Goal: Task Accomplishment & Management: Complete application form

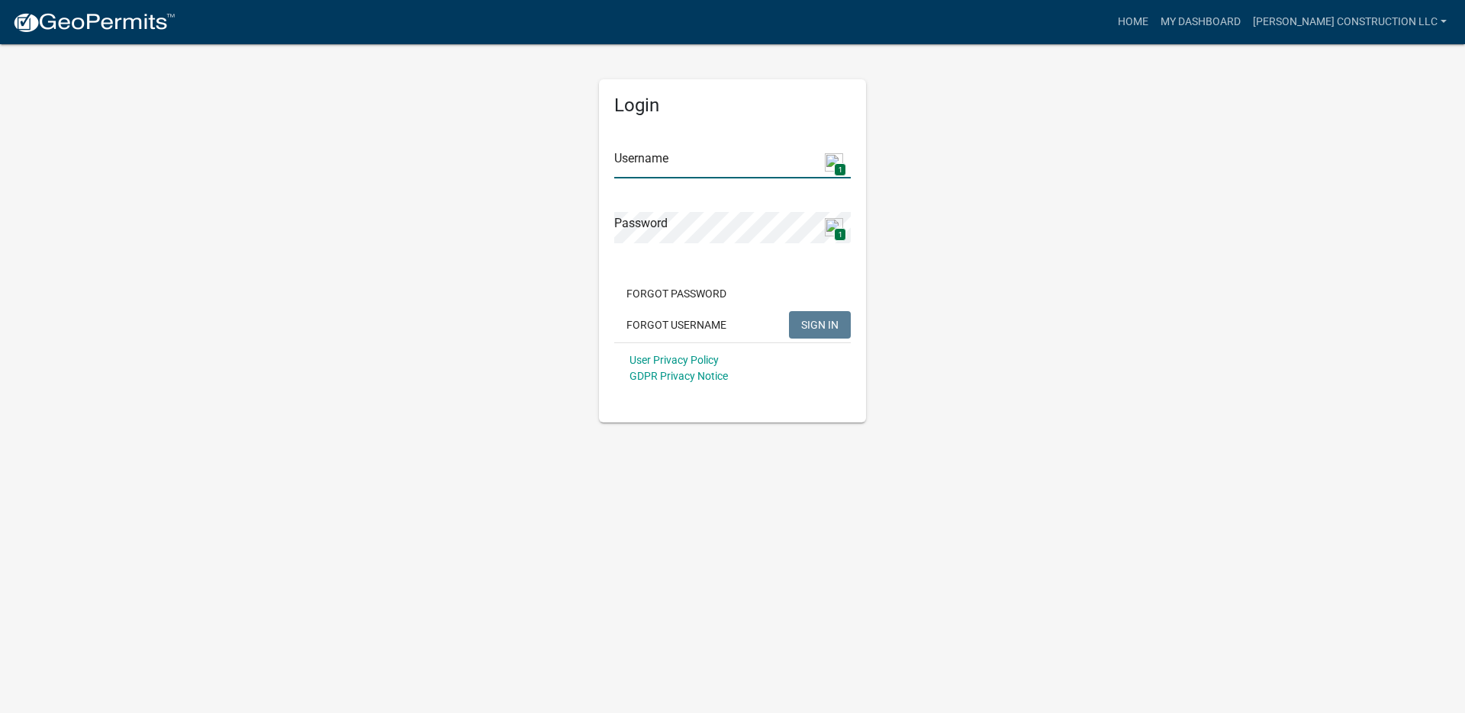
type input "[PERSON_NAME] Construction LLC"
click at [816, 317] on button "SIGN IN" at bounding box center [820, 324] width 62 height 27
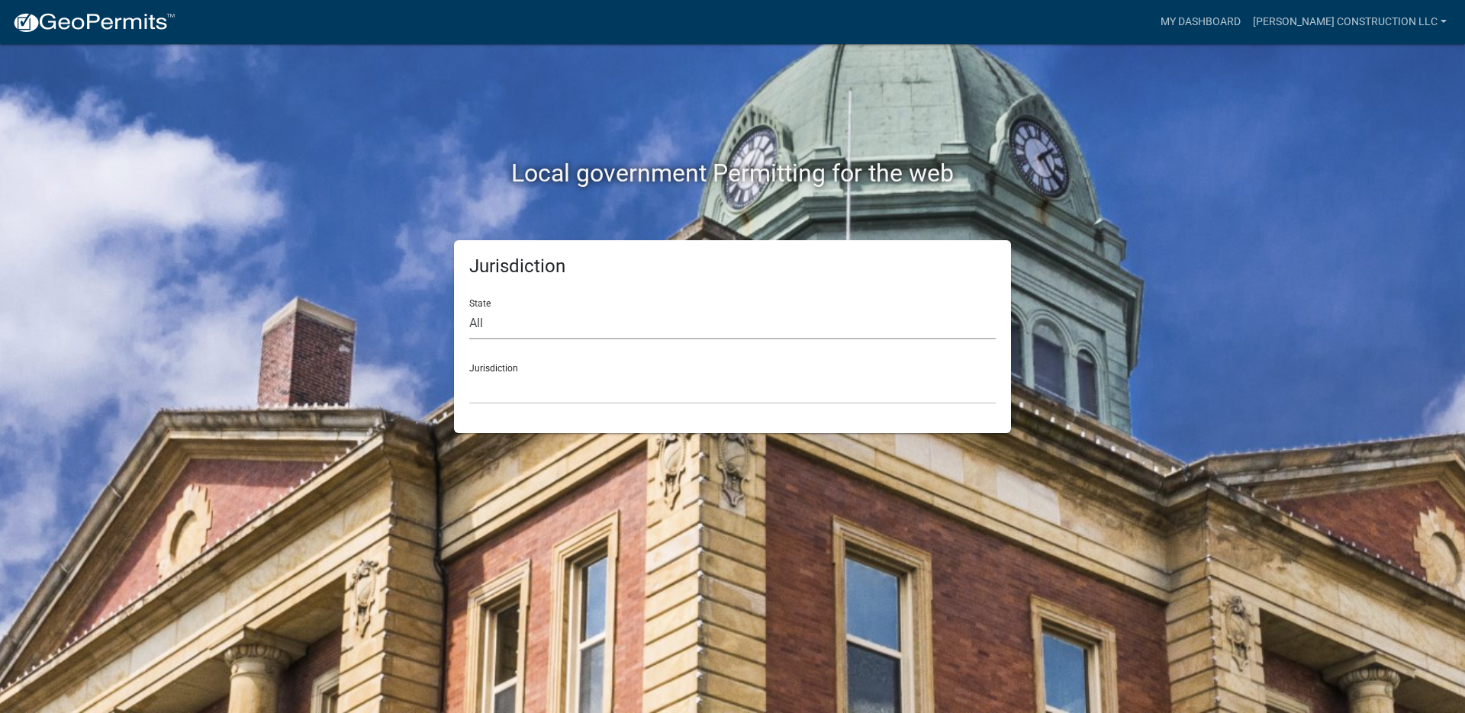
click at [481, 324] on select "All Colorado Georgia Indiana Iowa Kansas Minnesota Ohio South Carolina Wisconsin" at bounding box center [732, 323] width 526 height 31
select select "[US_STATE]"
click at [469, 308] on select "All Colorado Georgia Indiana Iowa Kansas Minnesota Ohio South Carolina Wisconsin" at bounding box center [732, 323] width 526 height 31
click at [509, 393] on select "City of Charlestown, Indiana City of Jeffersonville, Indiana City of Logansport…" at bounding box center [732, 388] width 526 height 31
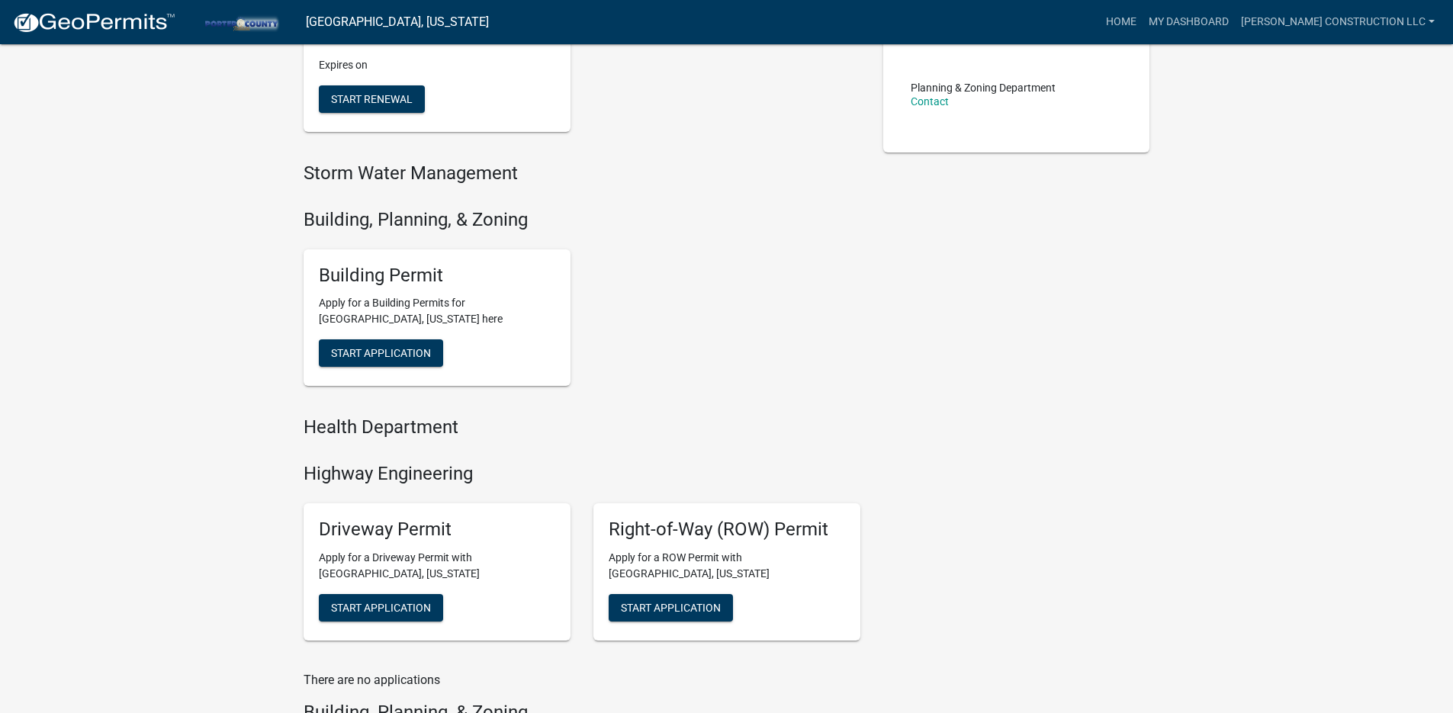
scroll to position [394, 0]
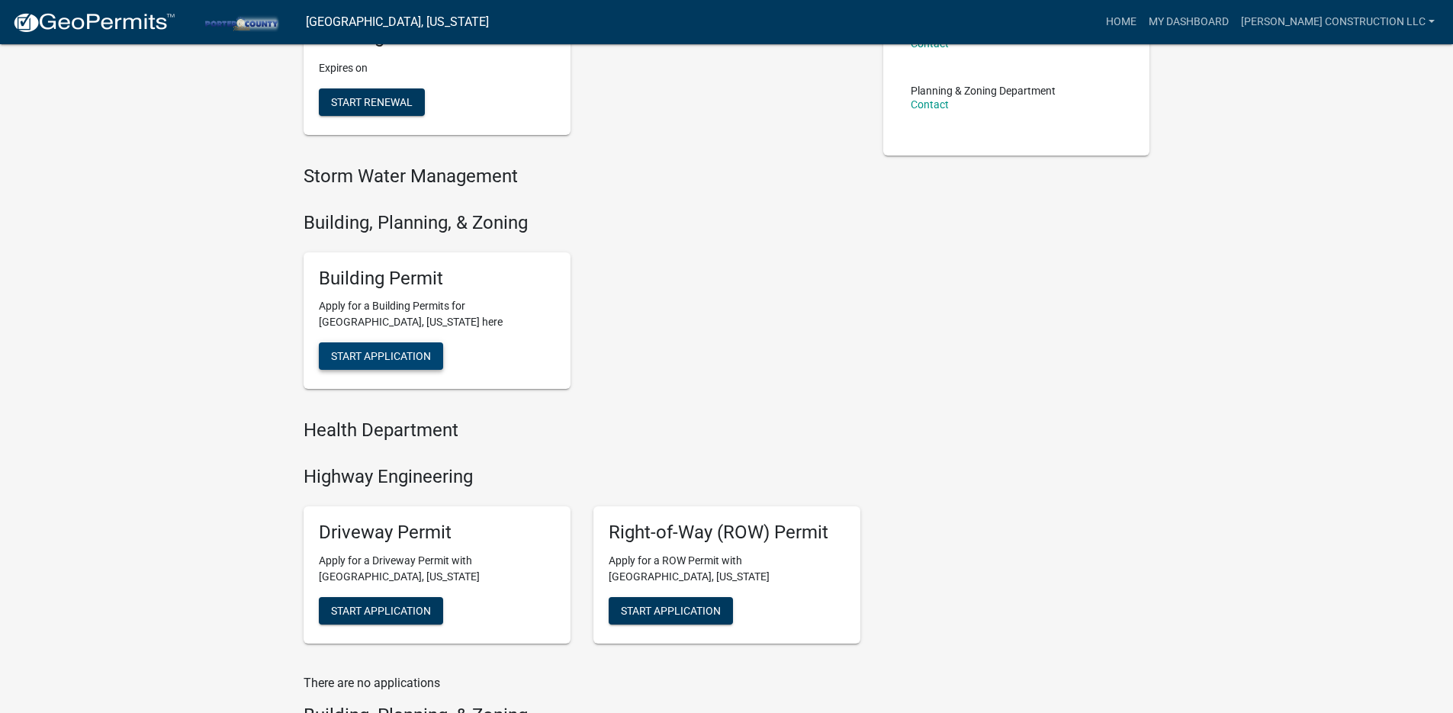
click at [395, 353] on span "Start Application" at bounding box center [381, 356] width 100 height 12
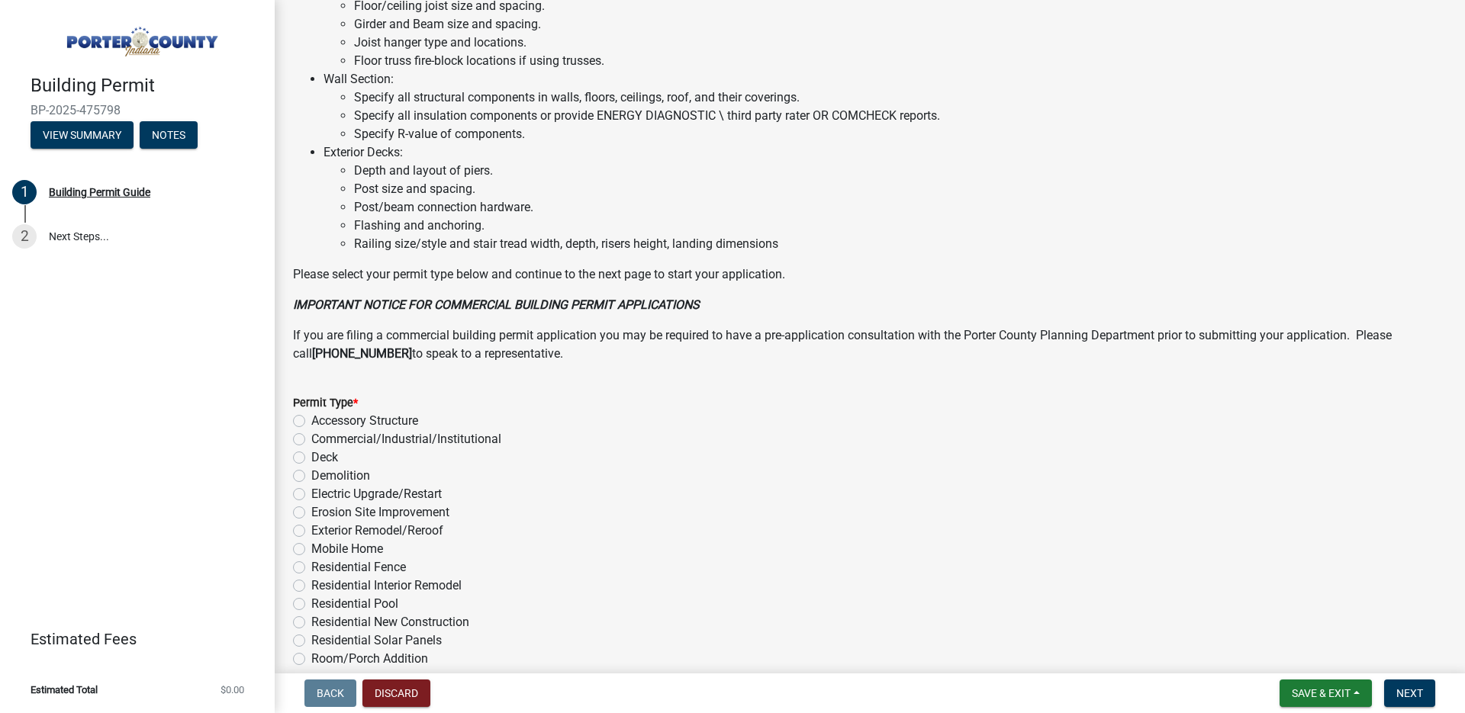
scroll to position [994, 0]
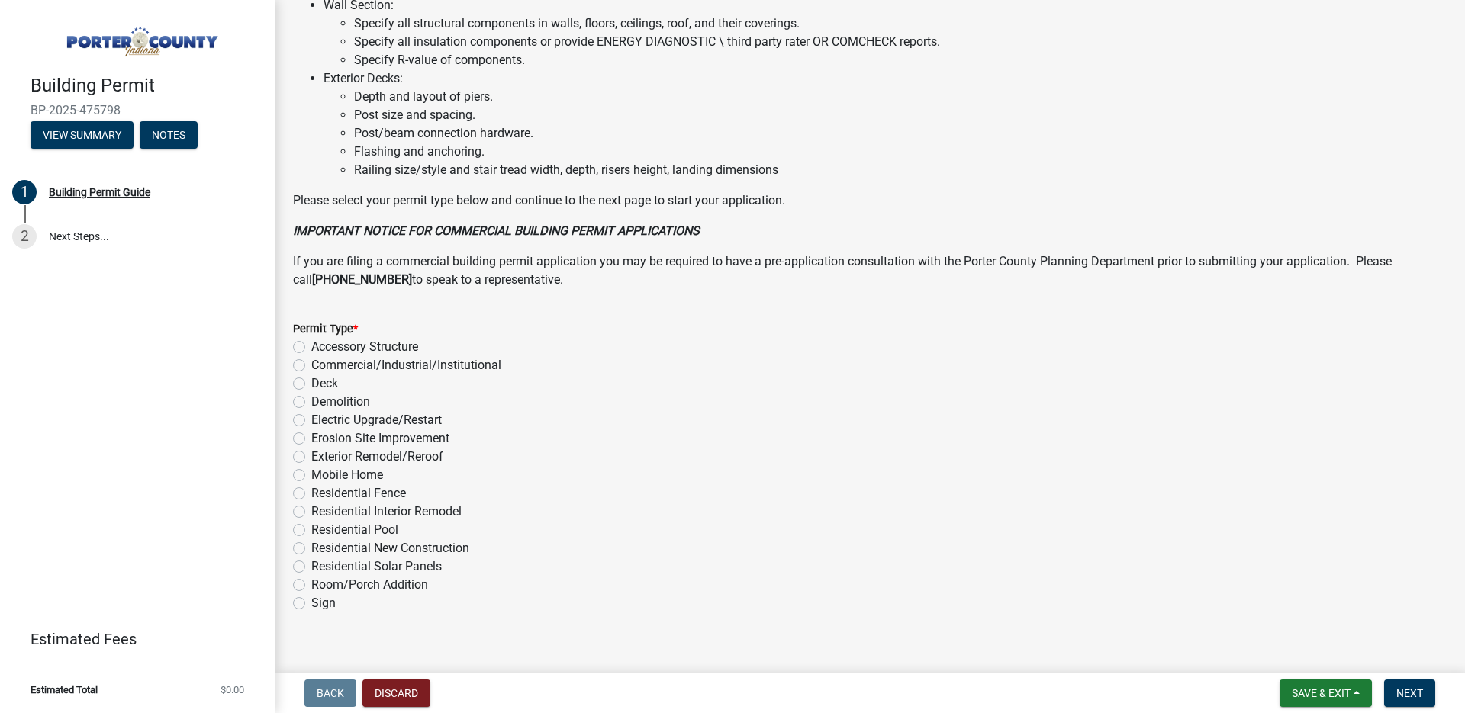
click at [311, 457] on label "Exterior Remodel/Reroof" at bounding box center [377, 457] width 132 height 18
click at [311, 457] on input "Exterior Remodel/Reroof" at bounding box center [316, 453] width 10 height 10
radio input "true"
click at [1394, 695] on button "Next" at bounding box center [1409, 693] width 51 height 27
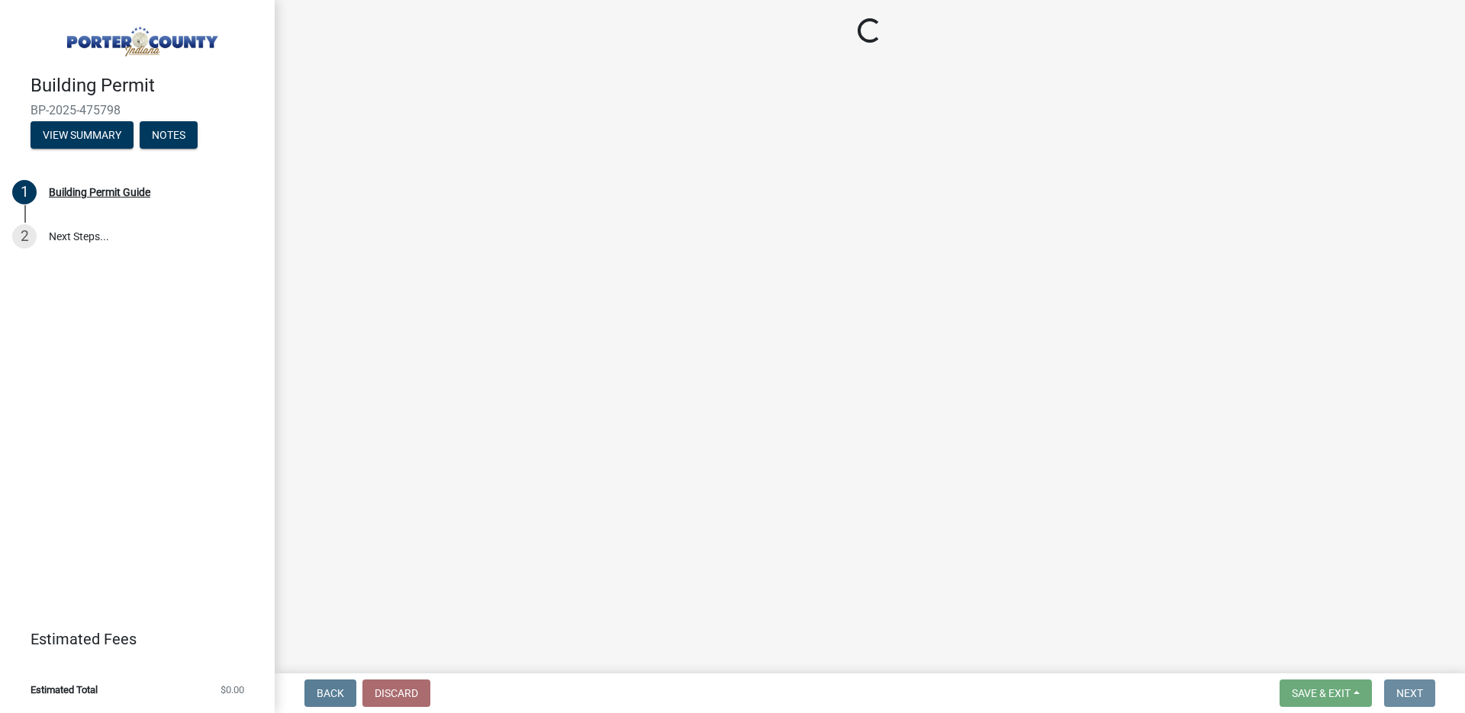
scroll to position [0, 0]
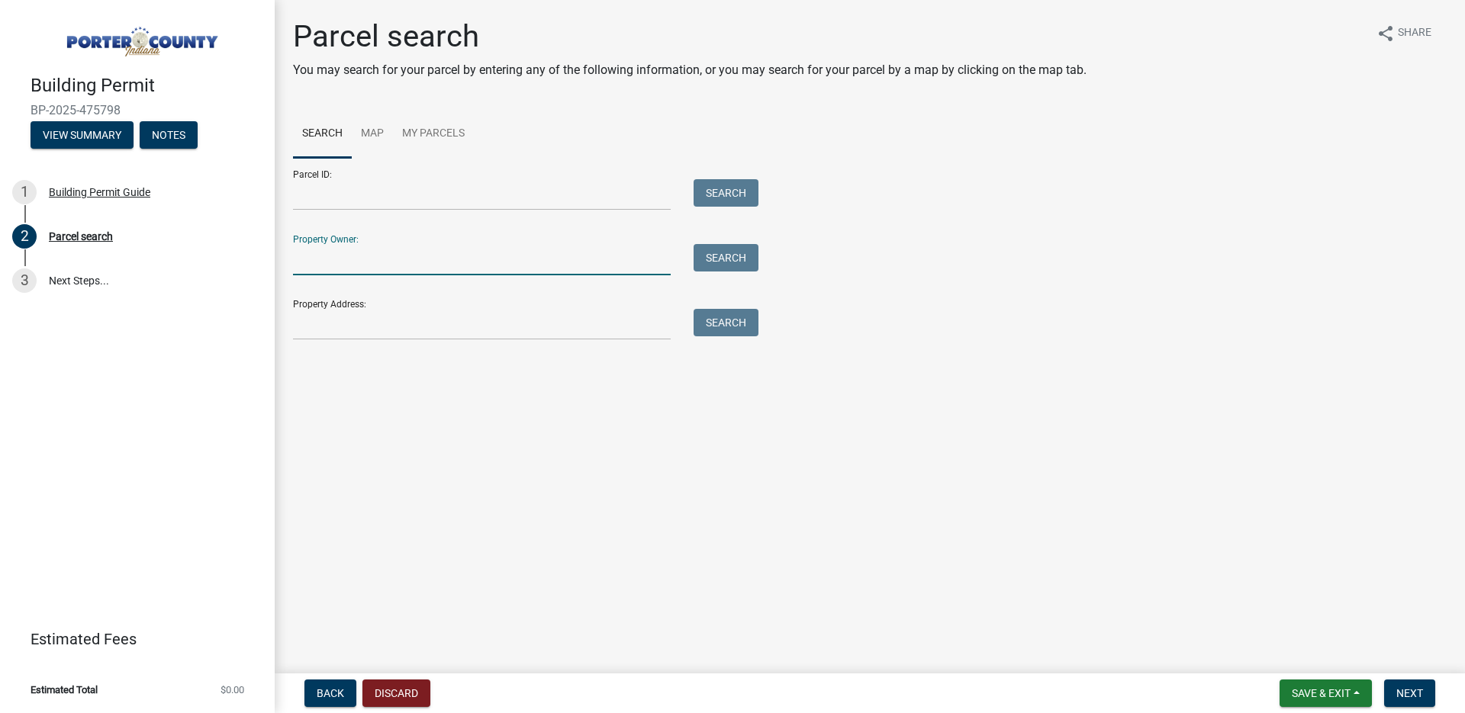
click at [380, 270] on input "Property Owner:" at bounding box center [482, 259] width 378 height 31
click at [328, 331] on input "Property Address:" at bounding box center [482, 324] width 378 height 31
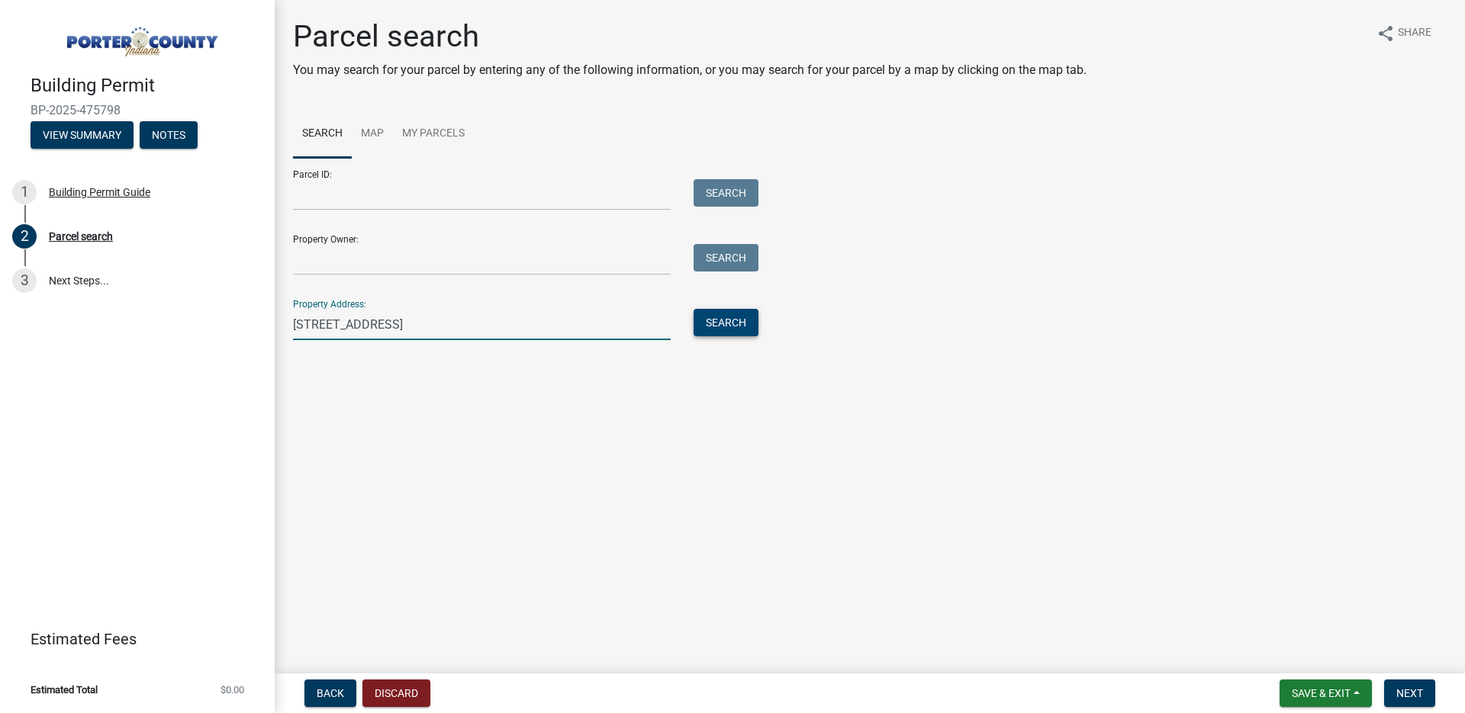
type input "604 E long Lake Road"
click at [743, 333] on button "Search" at bounding box center [726, 322] width 65 height 27
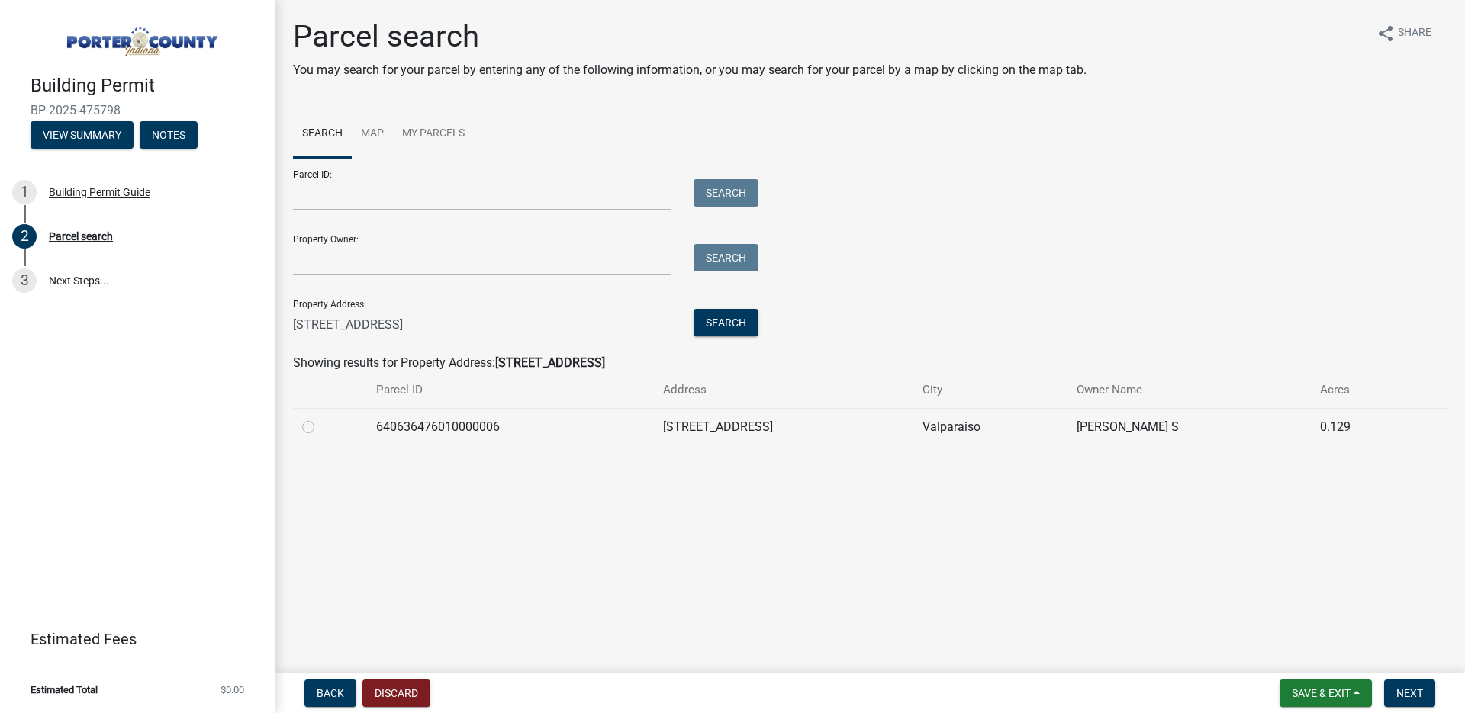
click at [320, 418] on label at bounding box center [320, 418] width 0 height 0
click at [320, 428] on input "radio" at bounding box center [325, 423] width 10 height 10
radio input "true"
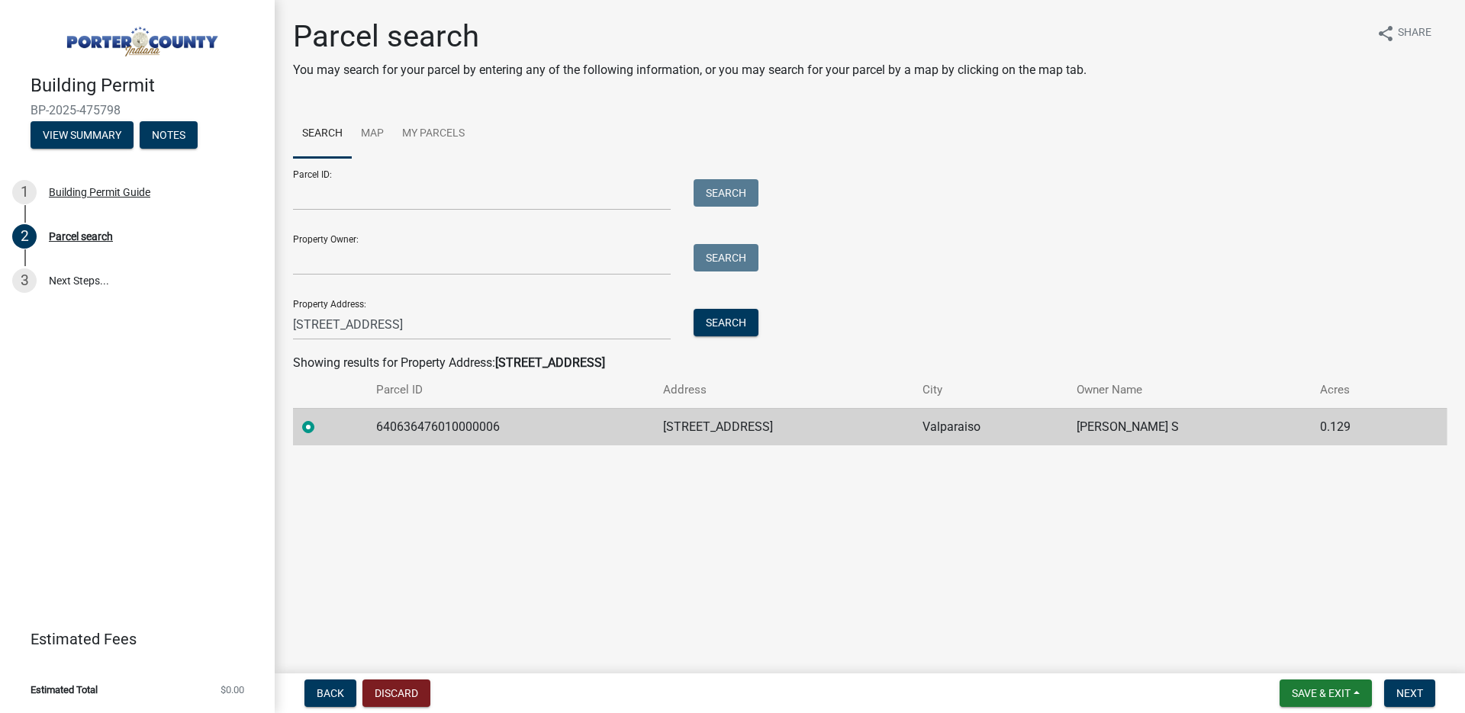
click at [1398, 583] on main "Parcel search You may search for your parcel by entering any of the following i…" at bounding box center [870, 334] width 1190 height 668
click at [1315, 694] on span "Save & Exit" at bounding box center [1321, 693] width 59 height 12
drag, startPoint x: 1338, startPoint y: 581, endPoint x: 1392, endPoint y: 599, distance: 56.2
click at [1341, 581] on main "Parcel search You may search for your parcel by entering any of the following i…" at bounding box center [870, 334] width 1190 height 668
click at [1409, 697] on span "Next" at bounding box center [1409, 693] width 27 height 12
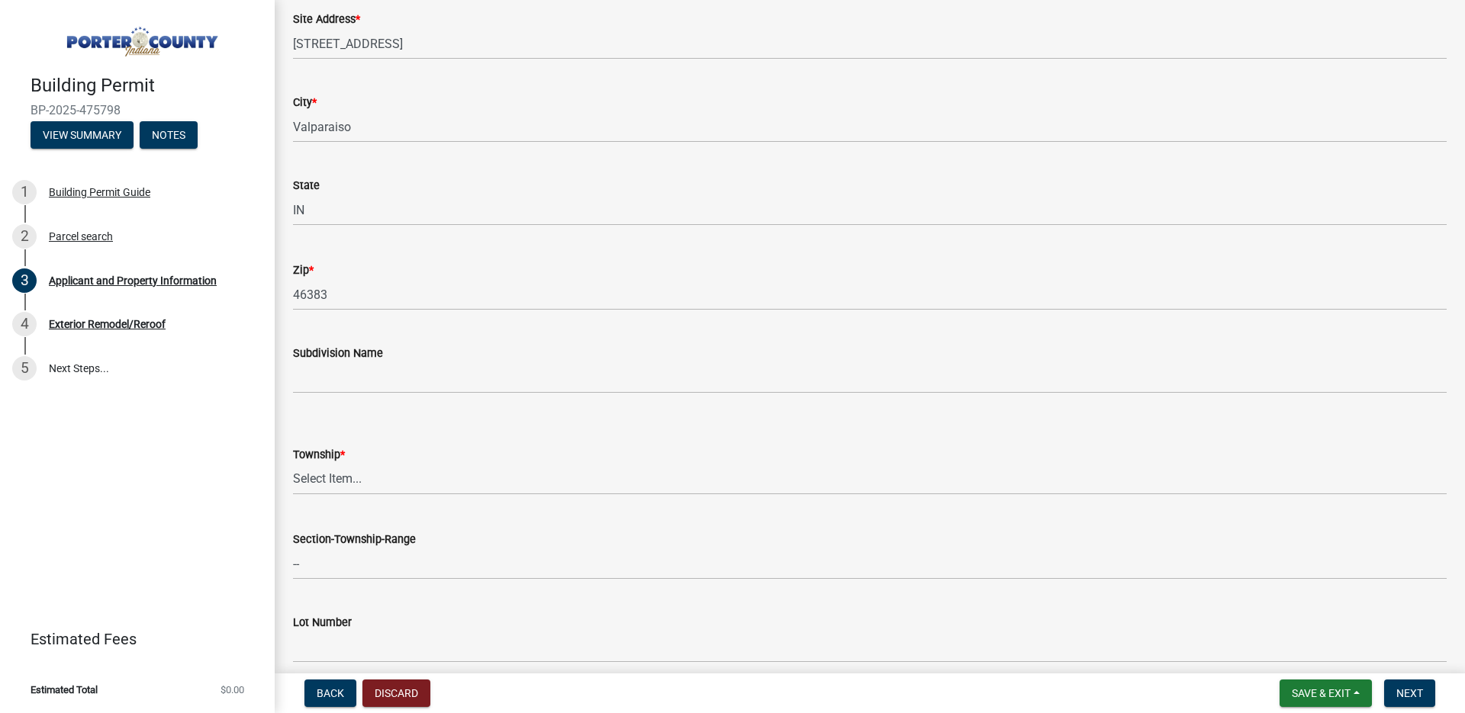
scroll to position [301, 0]
click at [343, 465] on select "Select Item... Boone Center Jackson Liberty Morgan Pine Pleasant Portage Porter…" at bounding box center [870, 475] width 1154 height 31
click at [293, 460] on select "Select Item... Boone Center Jackson Liberty Morgan Pine Pleasant Portage Porter…" at bounding box center [870, 475] width 1154 height 31
select select "6f5aa9ae-62ac-41bd-979a-9c71eae504cc"
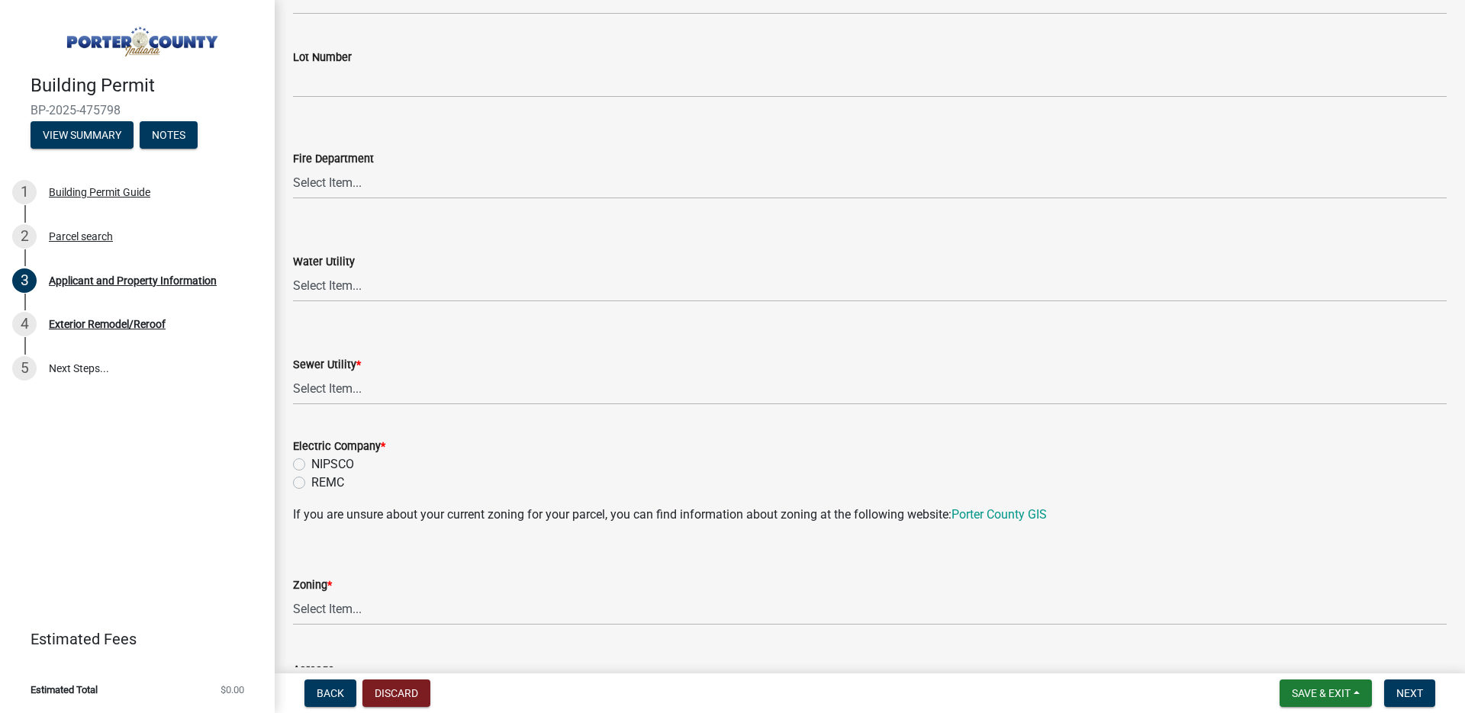
scroll to position [913, 0]
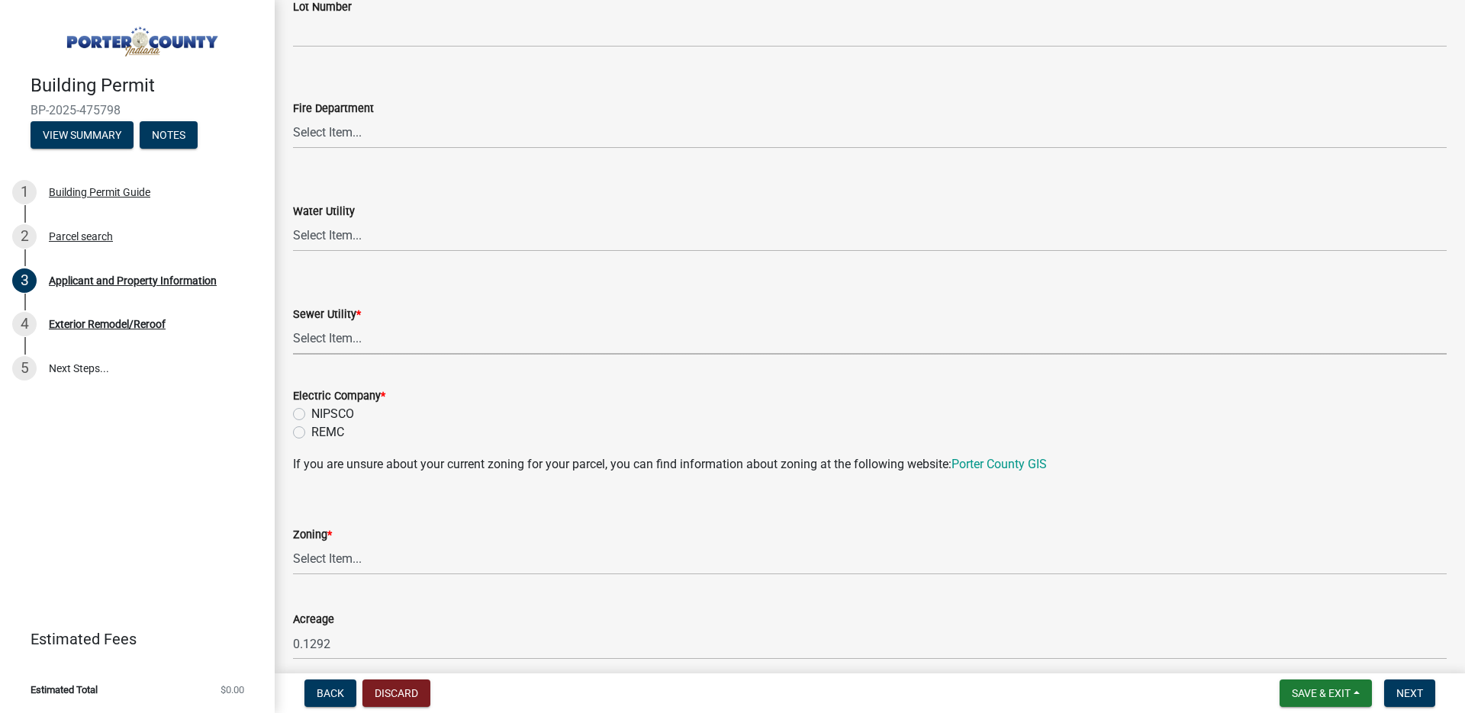
click at [314, 327] on select "Select Item... Aqua Indiana Inc Damon Run Falling Waters Lake Eliza - LEACD Nat…" at bounding box center [870, 338] width 1154 height 31
click at [293, 323] on select "Select Item... Aqua Indiana Inc Damon Run Falling Waters Lake Eliza - LEACD Nat…" at bounding box center [870, 338] width 1154 height 31
select select "ea6751d4-6bf7-4a16-89ee-f7801ab82aa1"
click at [311, 414] on label "NIPSCO" at bounding box center [332, 414] width 43 height 18
click at [311, 414] on input "NIPSCO" at bounding box center [316, 410] width 10 height 10
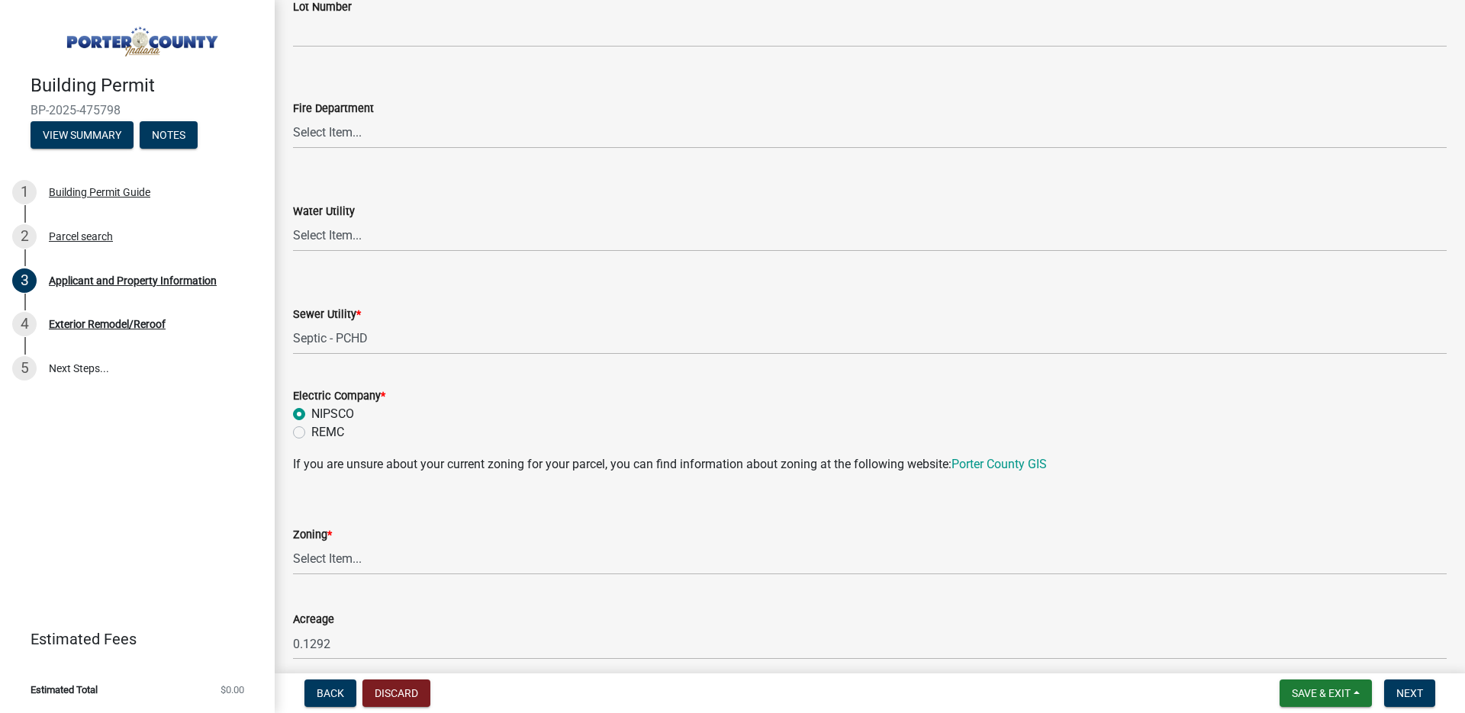
radio input "true"
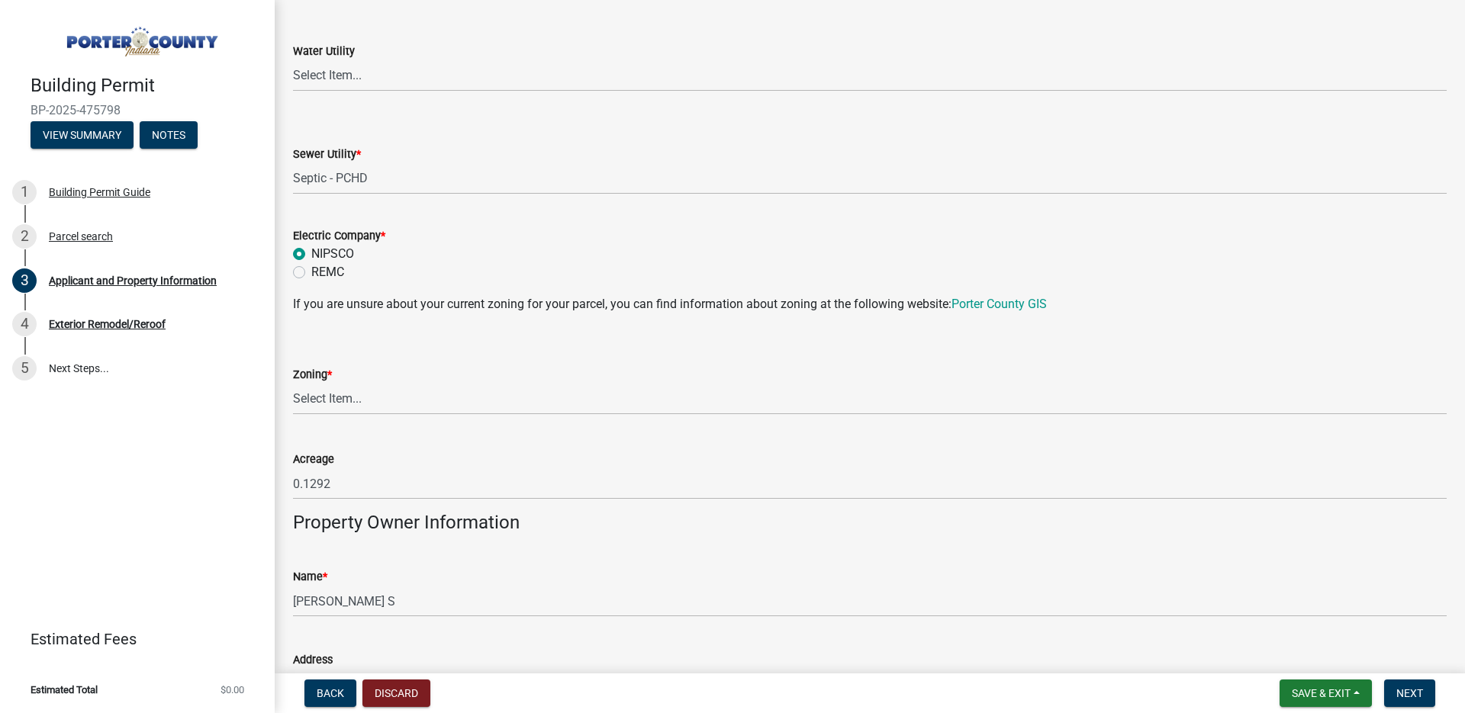
scroll to position [1111, 0]
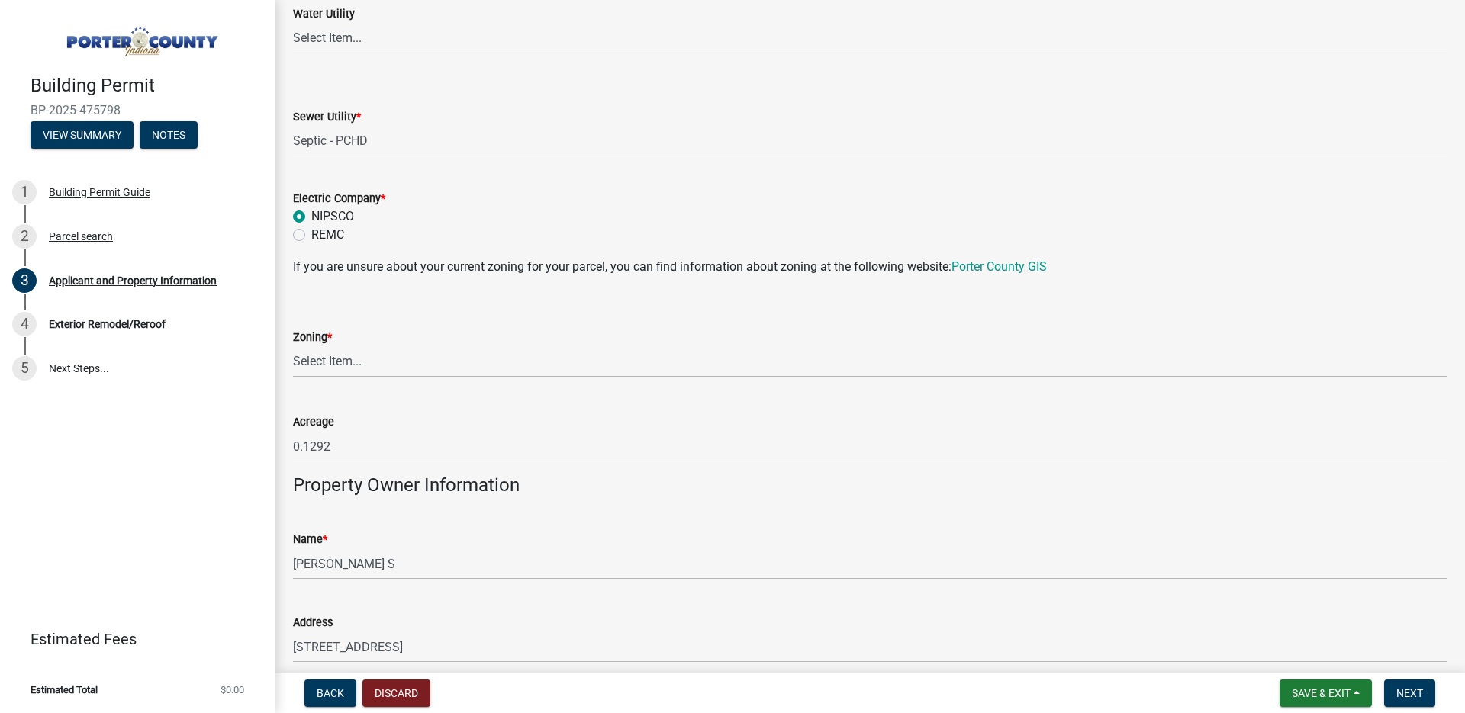
click at [498, 368] on select "Select Item... A1 A2 CH CM CN I1 I2 I3 IN MP OT P1 P2 PUD R1 R2 R3 R4 RL RR" at bounding box center [870, 361] width 1154 height 31
click at [293, 346] on select "Select Item... A1 A2 CH CM CN I1 I2 I3 IN MP OT P1 P2 PUD R1 R2 R3 R4 RL RR" at bounding box center [870, 361] width 1154 height 31
select select "0d764019-f1ff-4f3b-9299-33f0d080acc7"
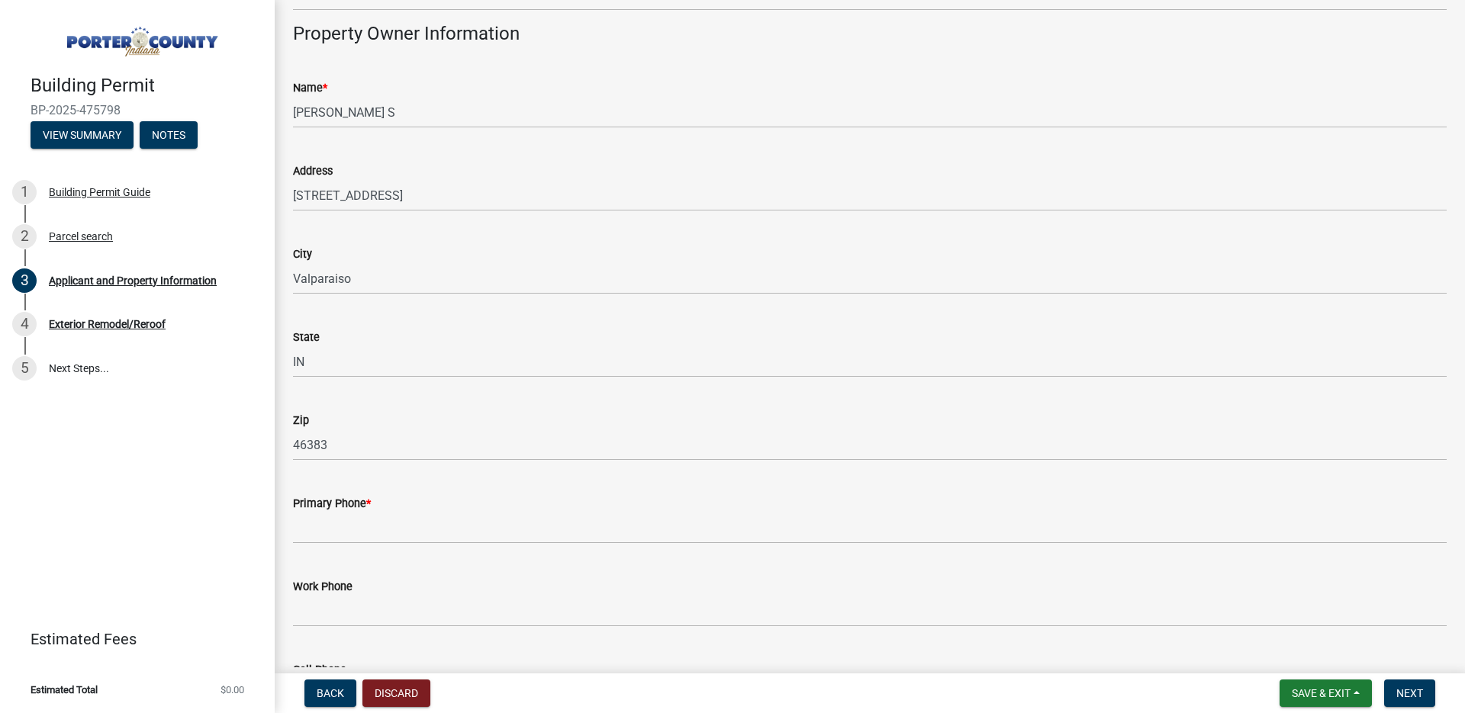
scroll to position [1579, 0]
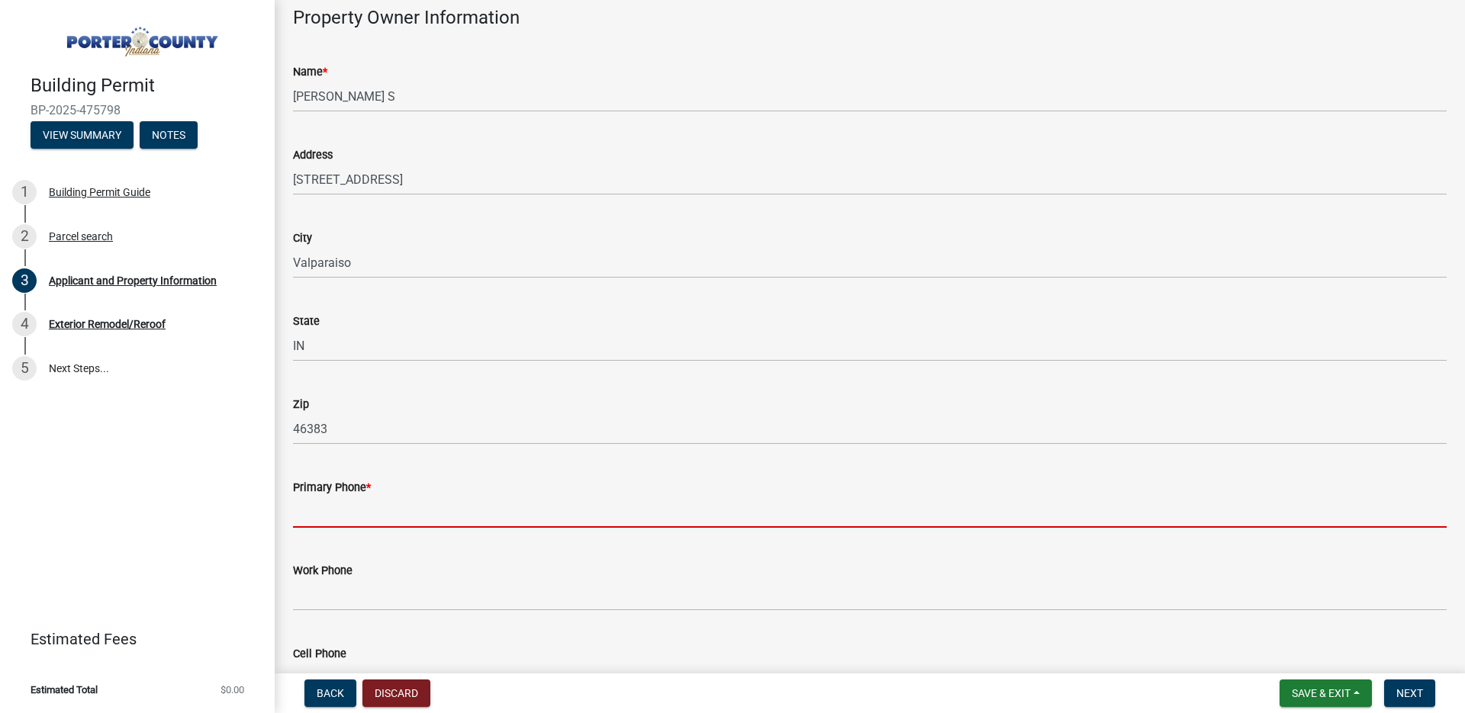
click at [406, 512] on input "Primary Phone *" at bounding box center [870, 512] width 1154 height 31
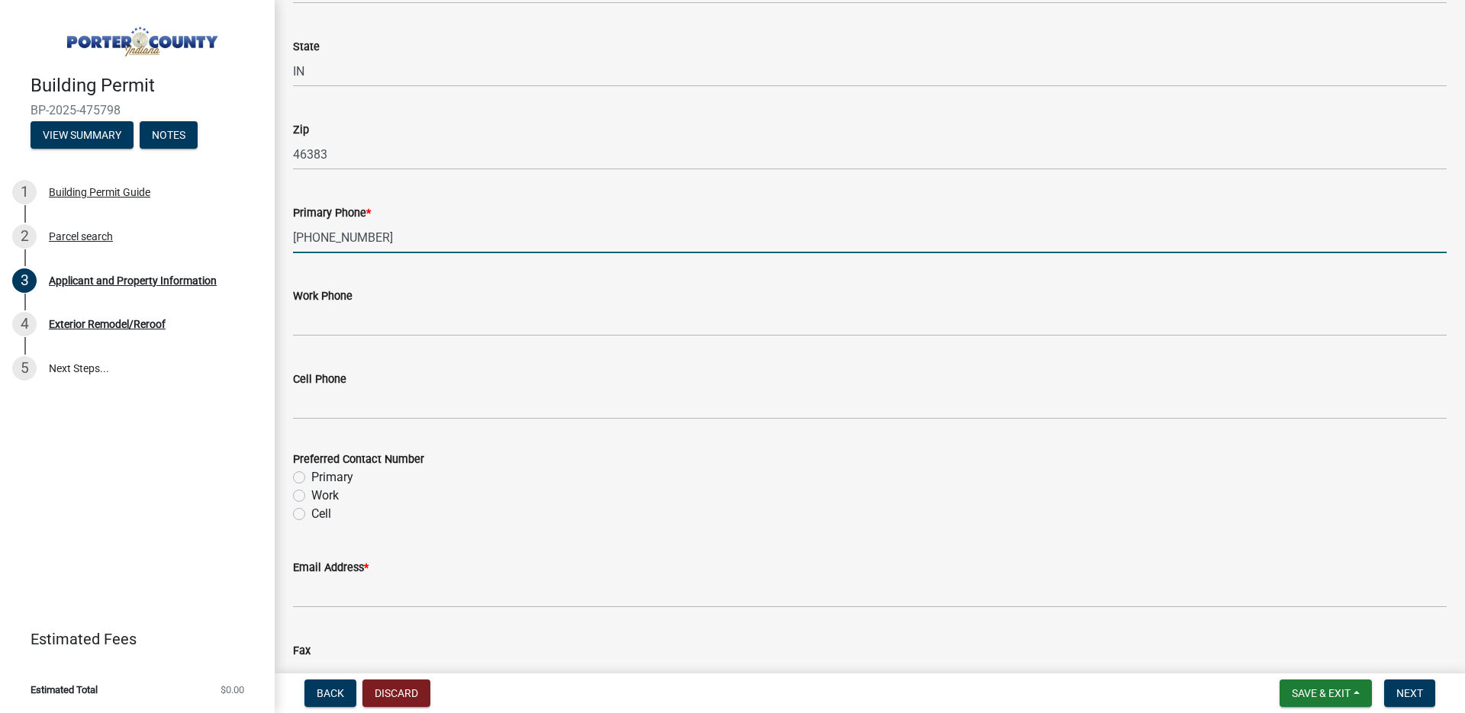
scroll to position [1870, 0]
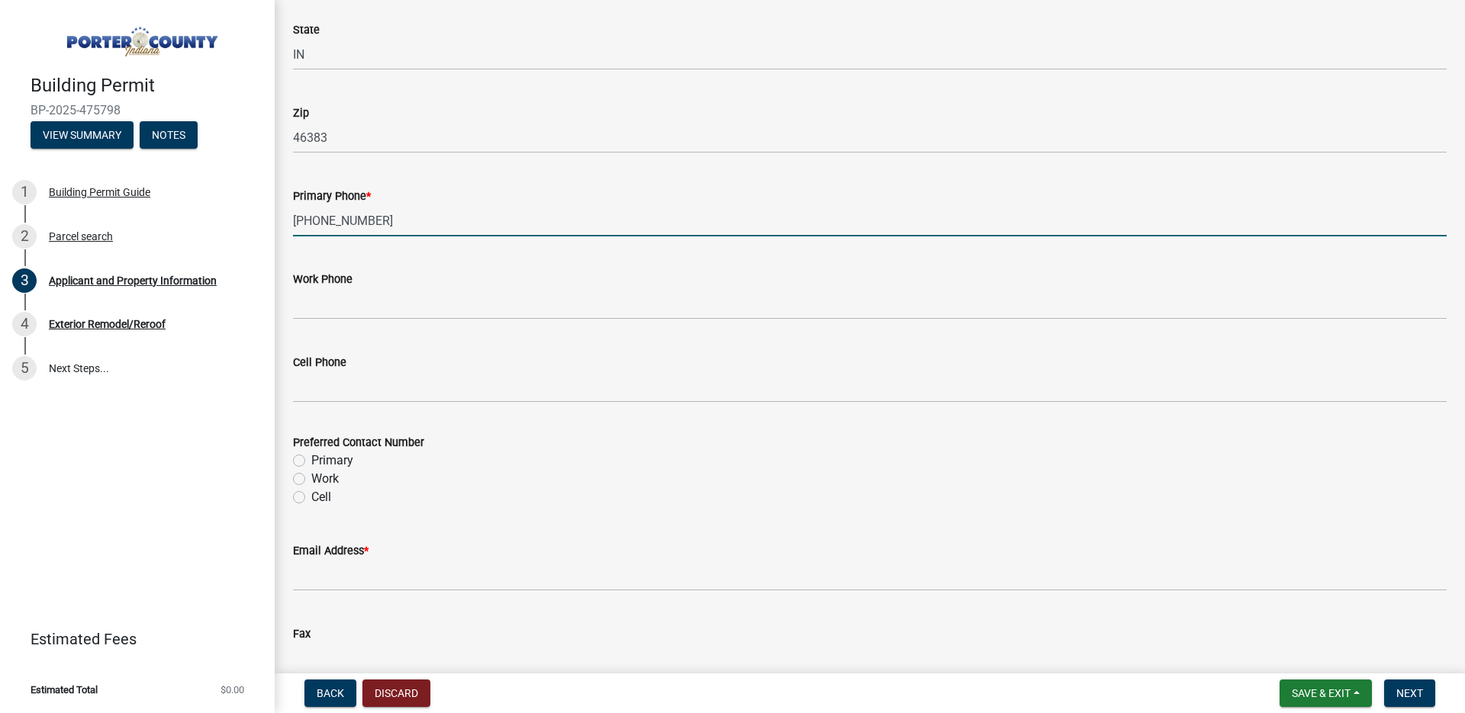
type input "510-996-2312"
click at [311, 461] on label "Primary" at bounding box center [332, 461] width 42 height 18
click at [311, 461] on input "Primary" at bounding box center [316, 457] width 10 height 10
radio input "true"
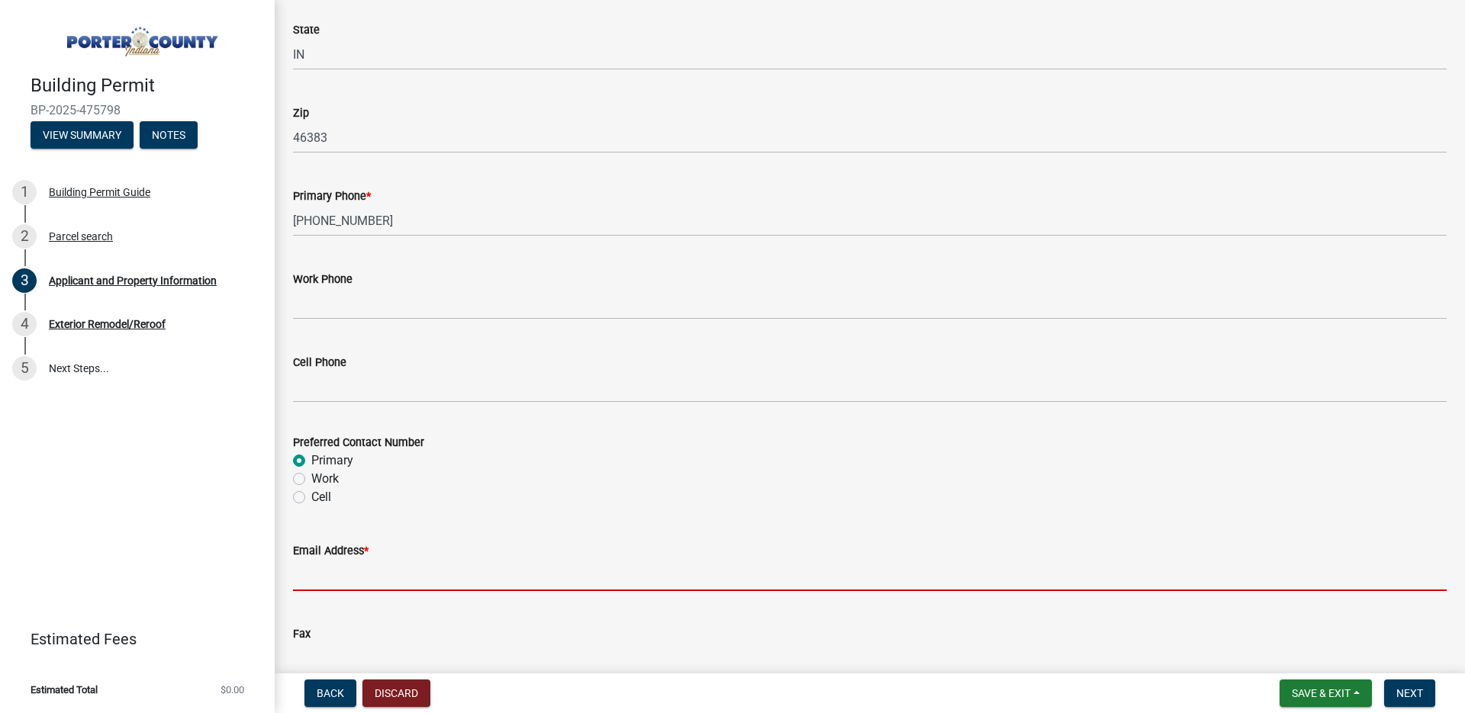
click at [355, 571] on input "Email Address *" at bounding box center [870, 575] width 1154 height 31
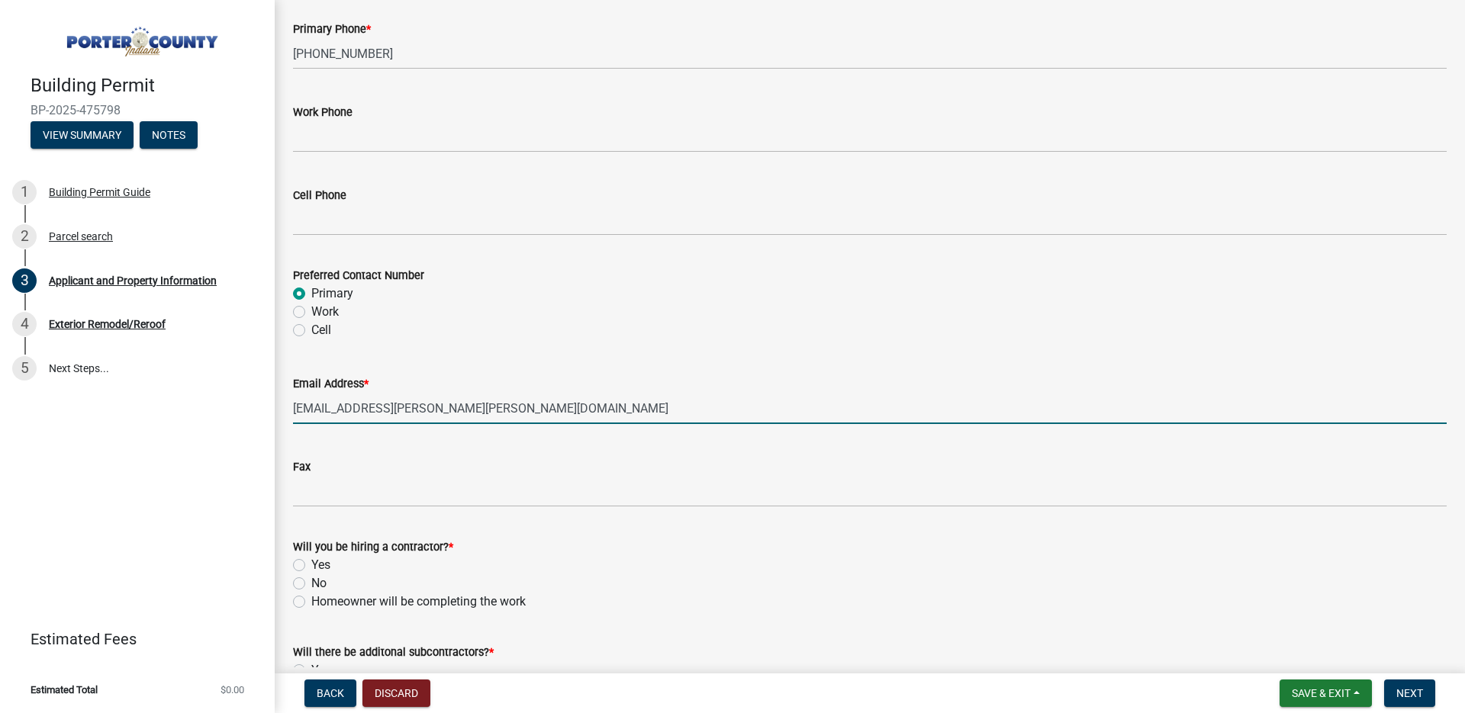
scroll to position [2051, 0]
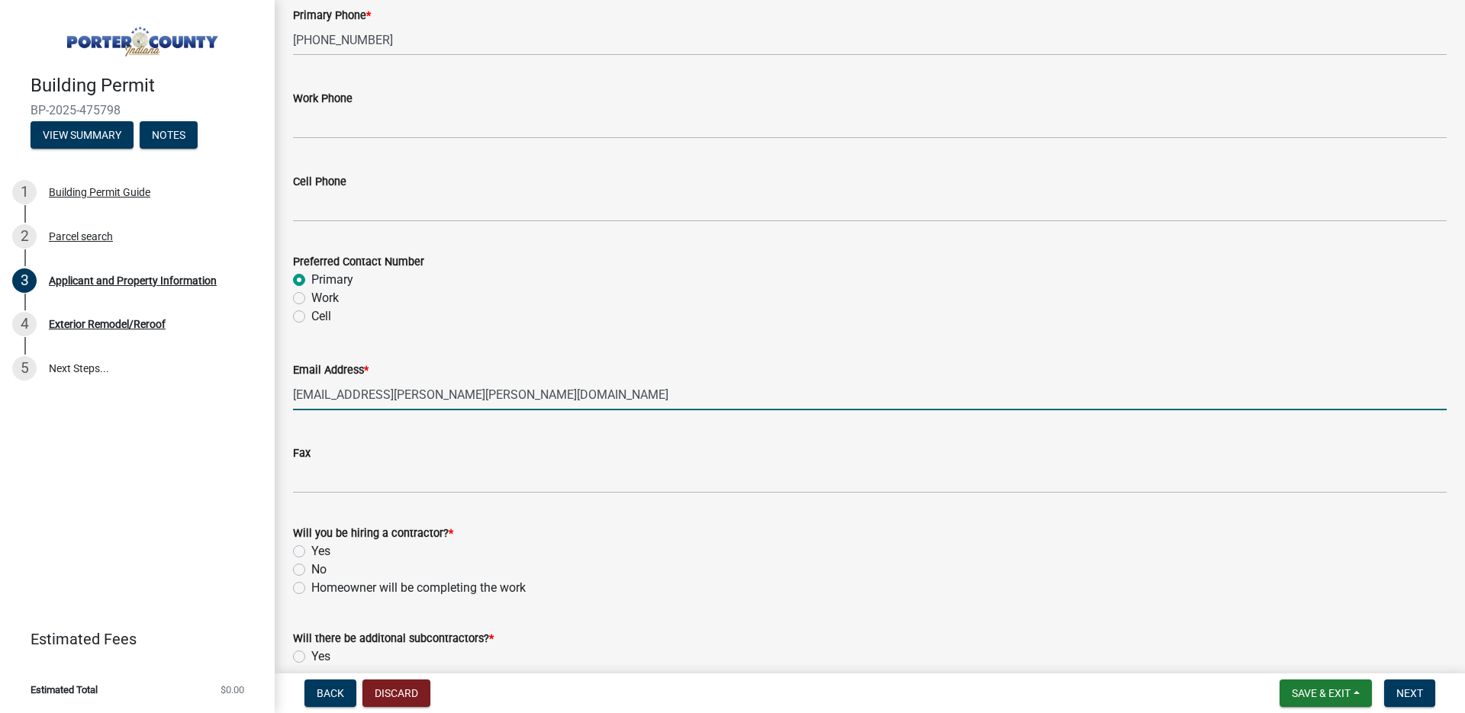
type input "asha.sarah.koshy@gmail.com"
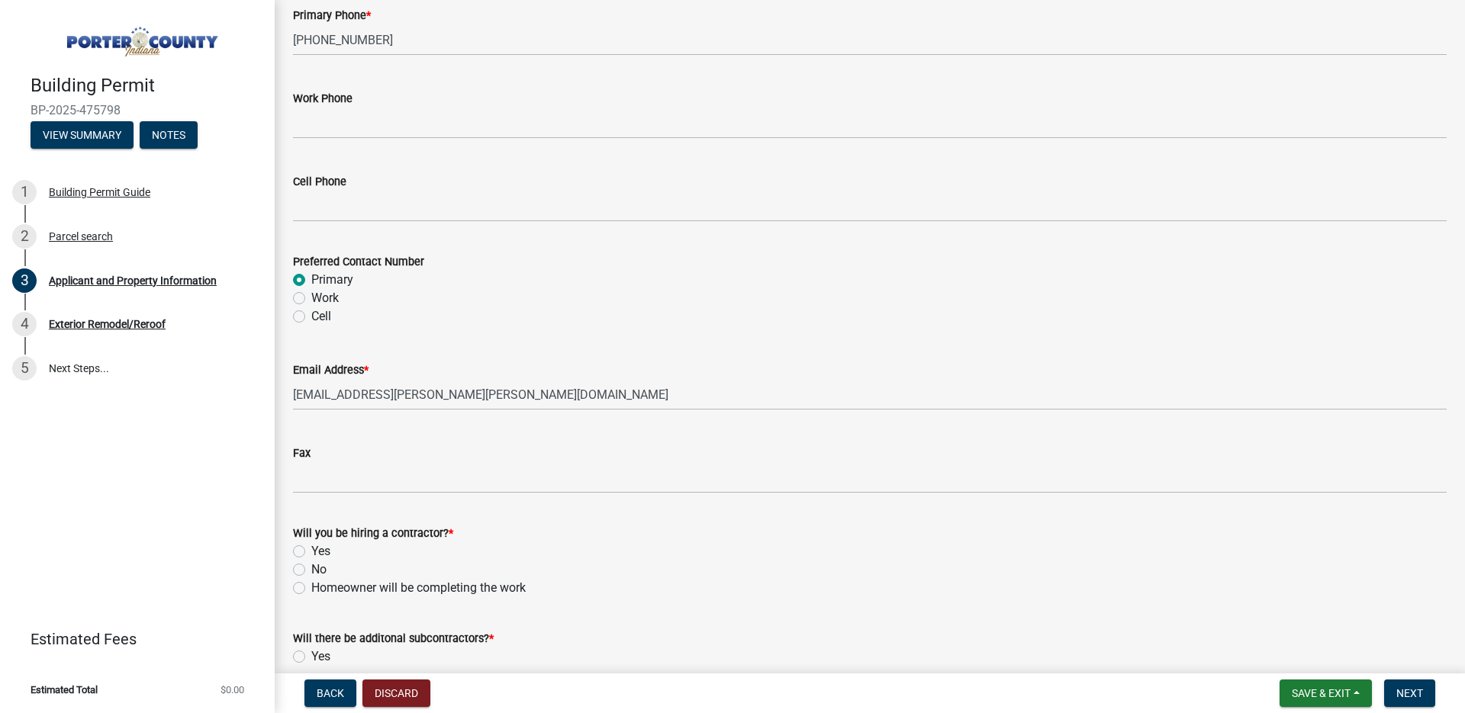
drag, startPoint x: 298, startPoint y: 550, endPoint x: 326, endPoint y: 555, distance: 28.7
click at [311, 550] on label "Yes" at bounding box center [320, 551] width 19 height 18
click at [311, 550] on input "Yes" at bounding box center [316, 547] width 10 height 10
radio input "true"
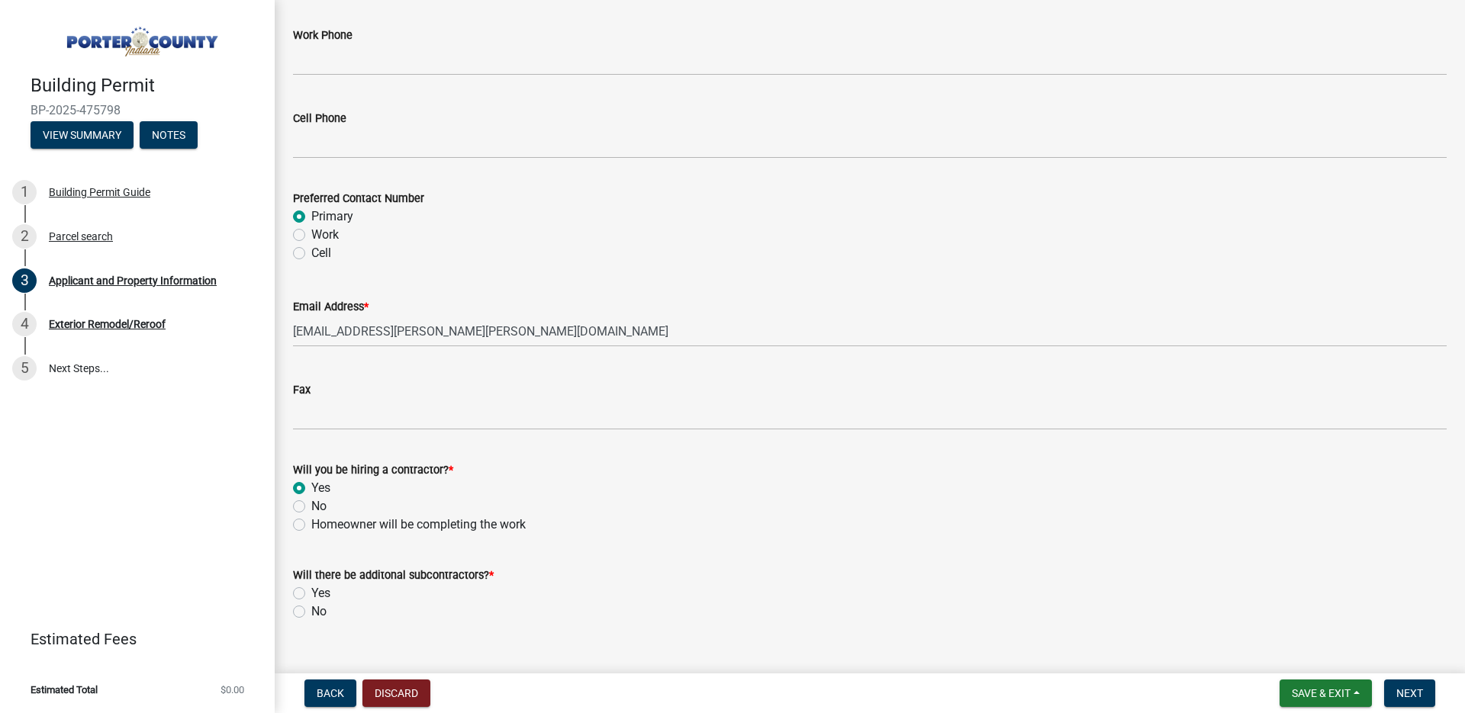
scroll to position [2121, 0]
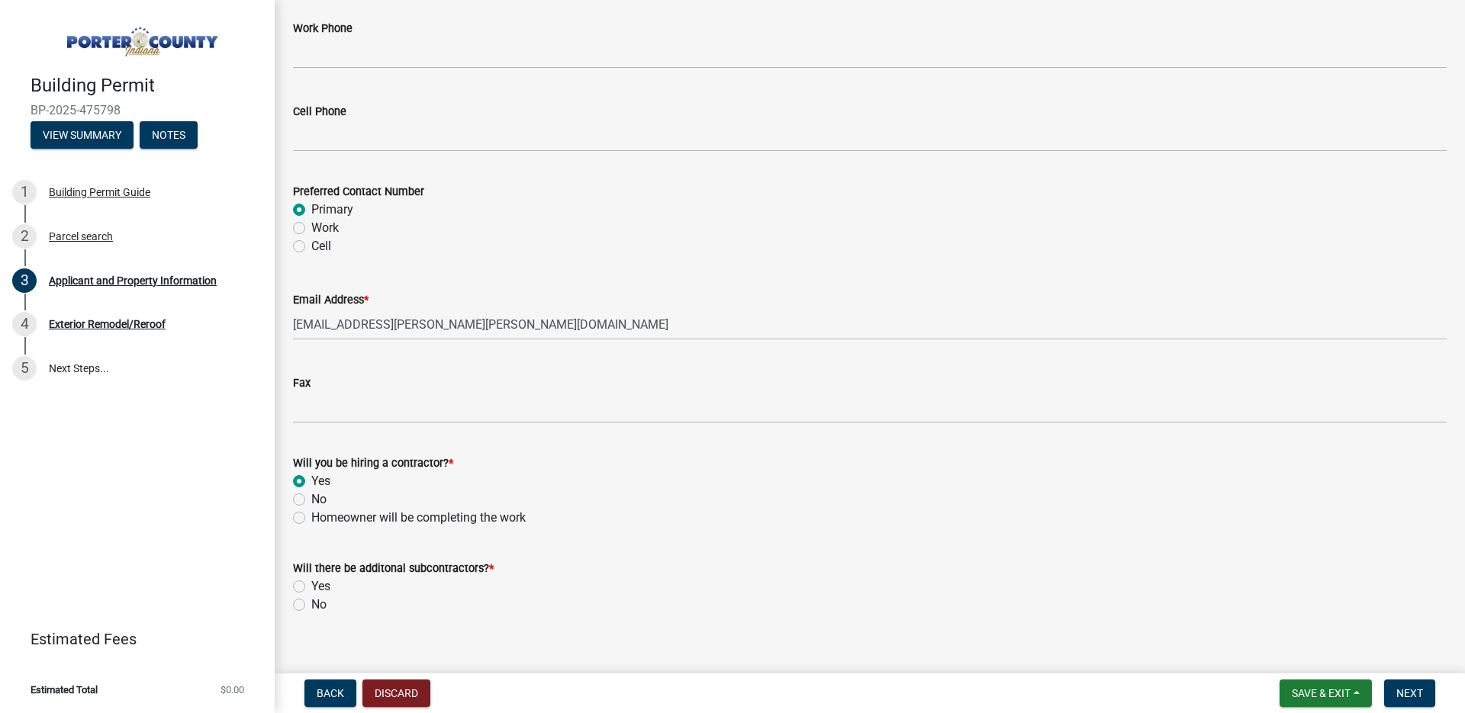
click at [311, 605] on label "No" at bounding box center [318, 605] width 15 height 18
click at [311, 605] on input "No" at bounding box center [316, 601] width 10 height 10
radio input "true"
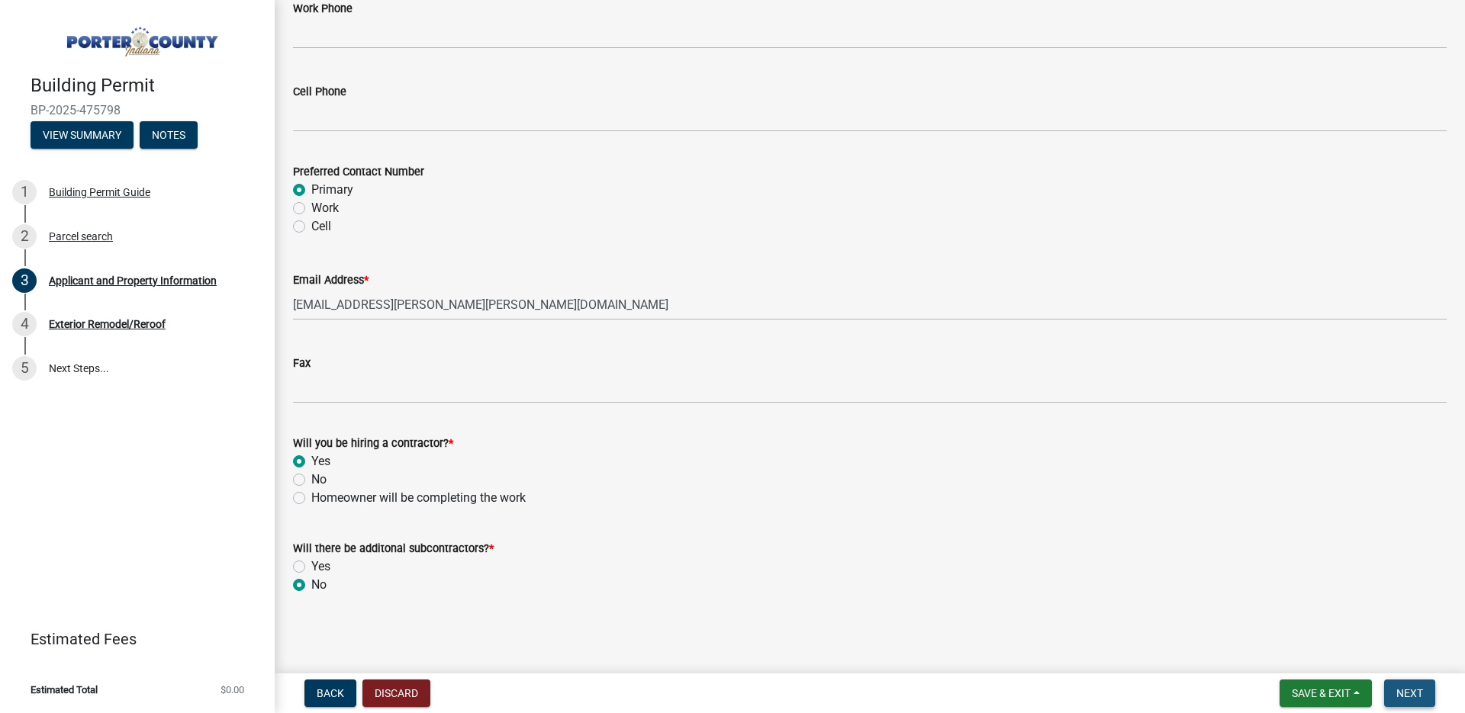
click at [1402, 698] on span "Next" at bounding box center [1409, 693] width 27 height 12
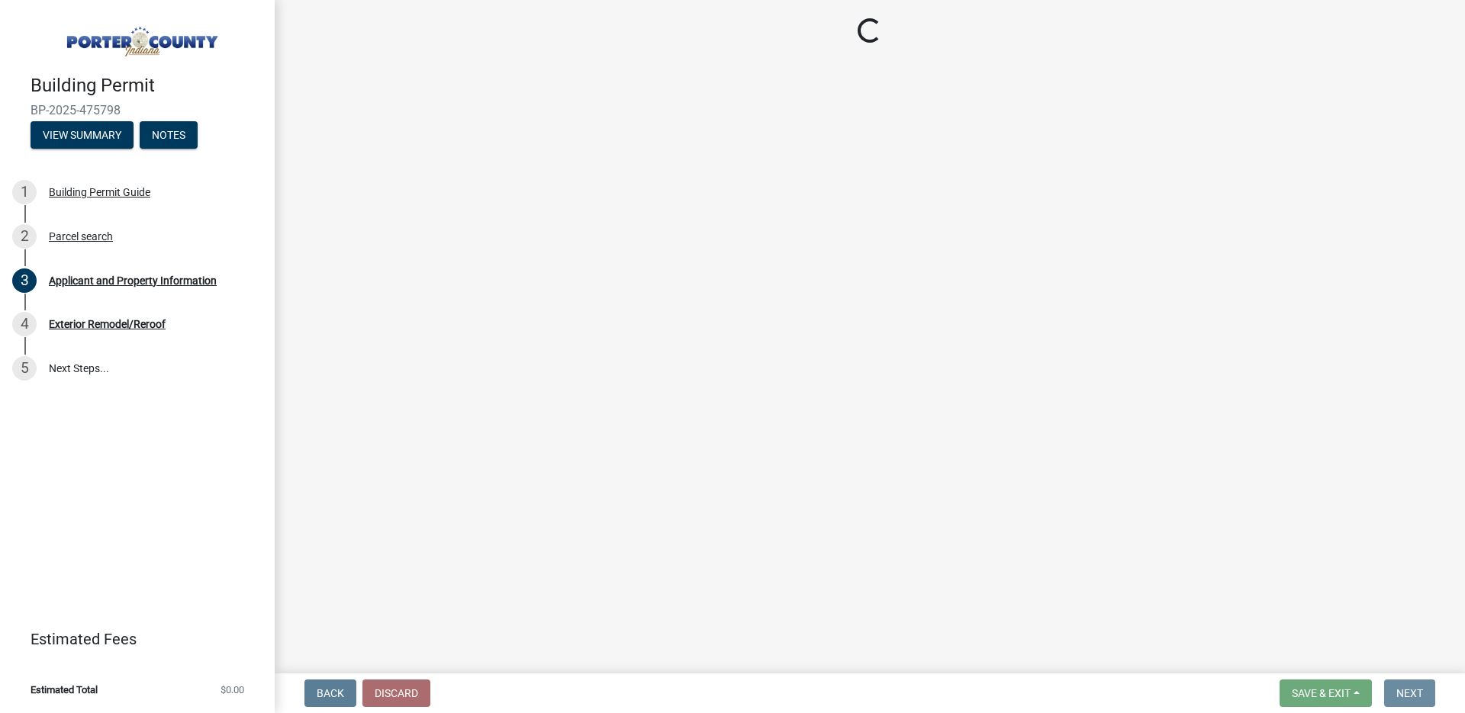
scroll to position [0, 0]
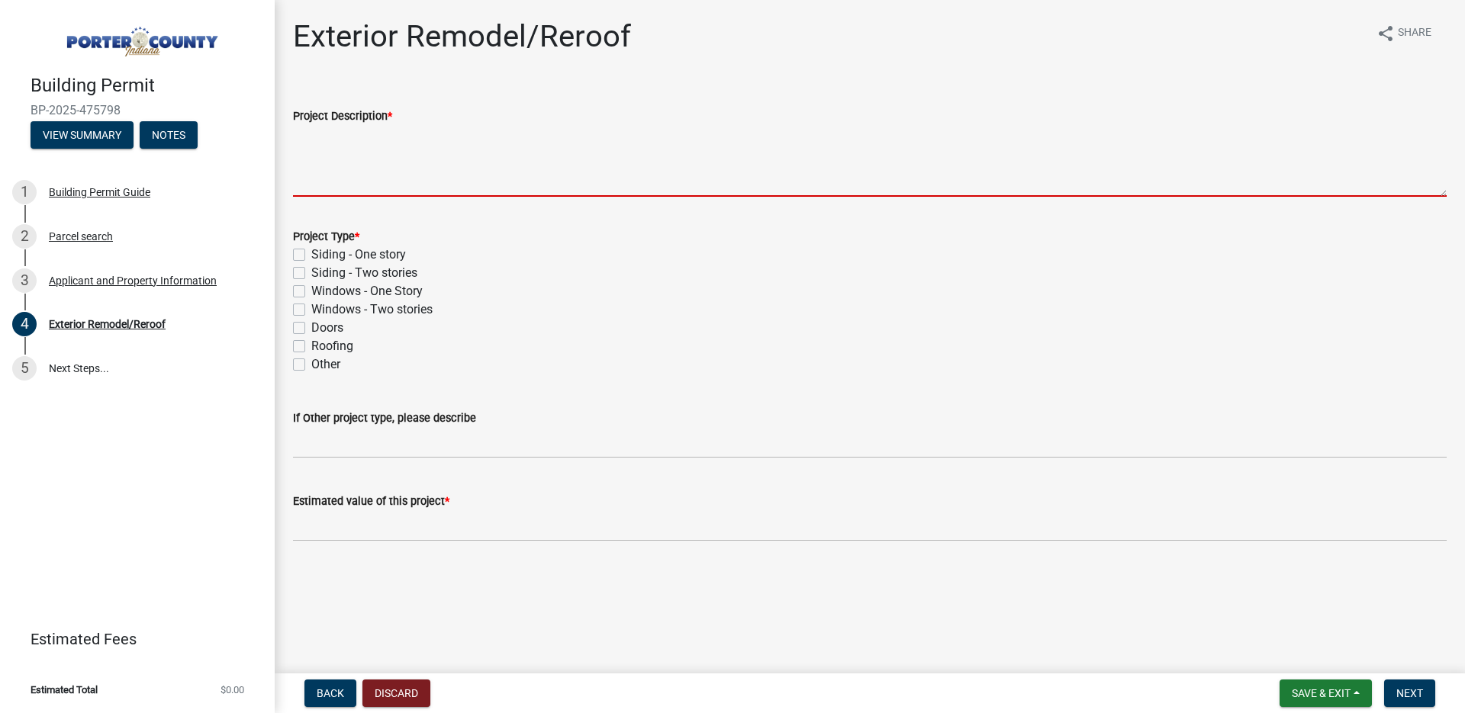
click at [399, 189] on textarea "Project Description *" at bounding box center [870, 161] width 1154 height 72
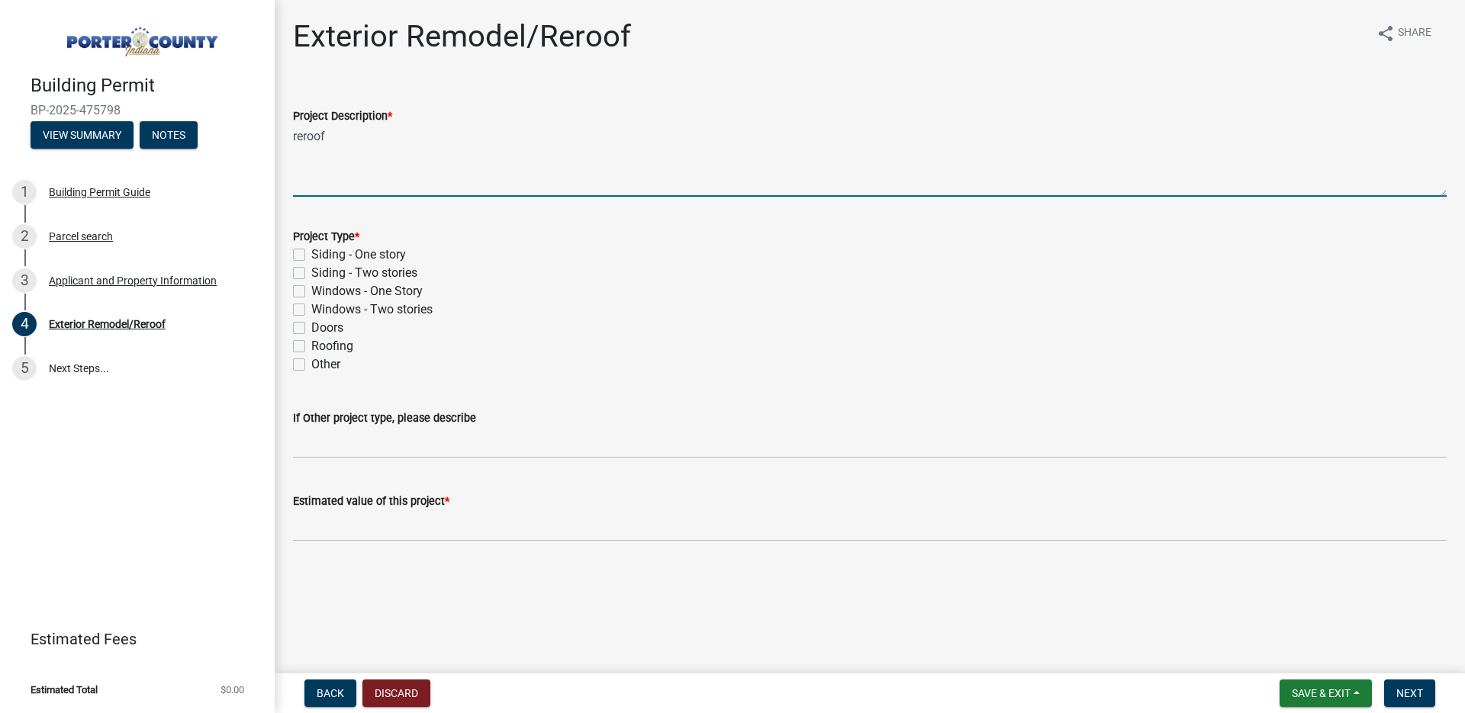
type textarea "reroof"
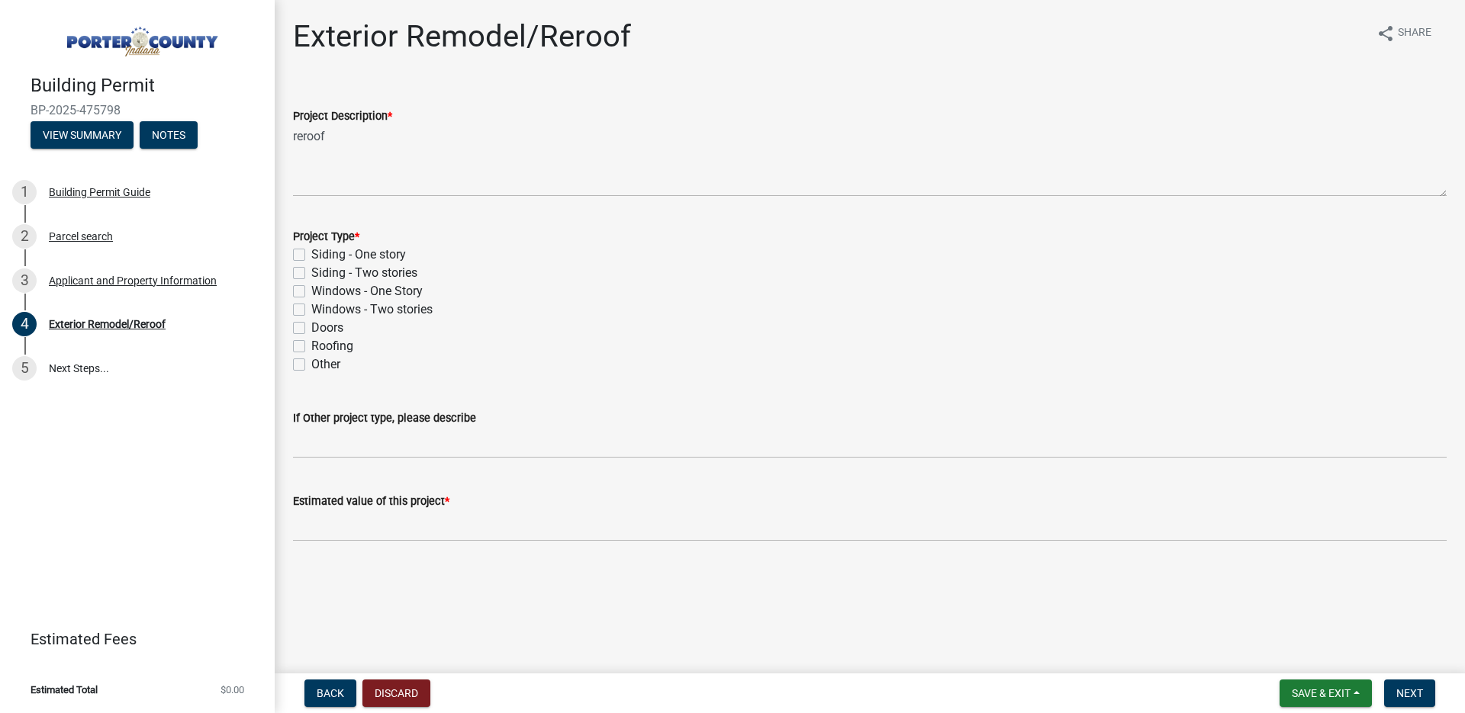
click at [311, 349] on label "Roofing" at bounding box center [332, 346] width 42 height 18
click at [311, 347] on input "Roofing" at bounding box center [316, 342] width 10 height 10
checkbox input "true"
checkbox input "false"
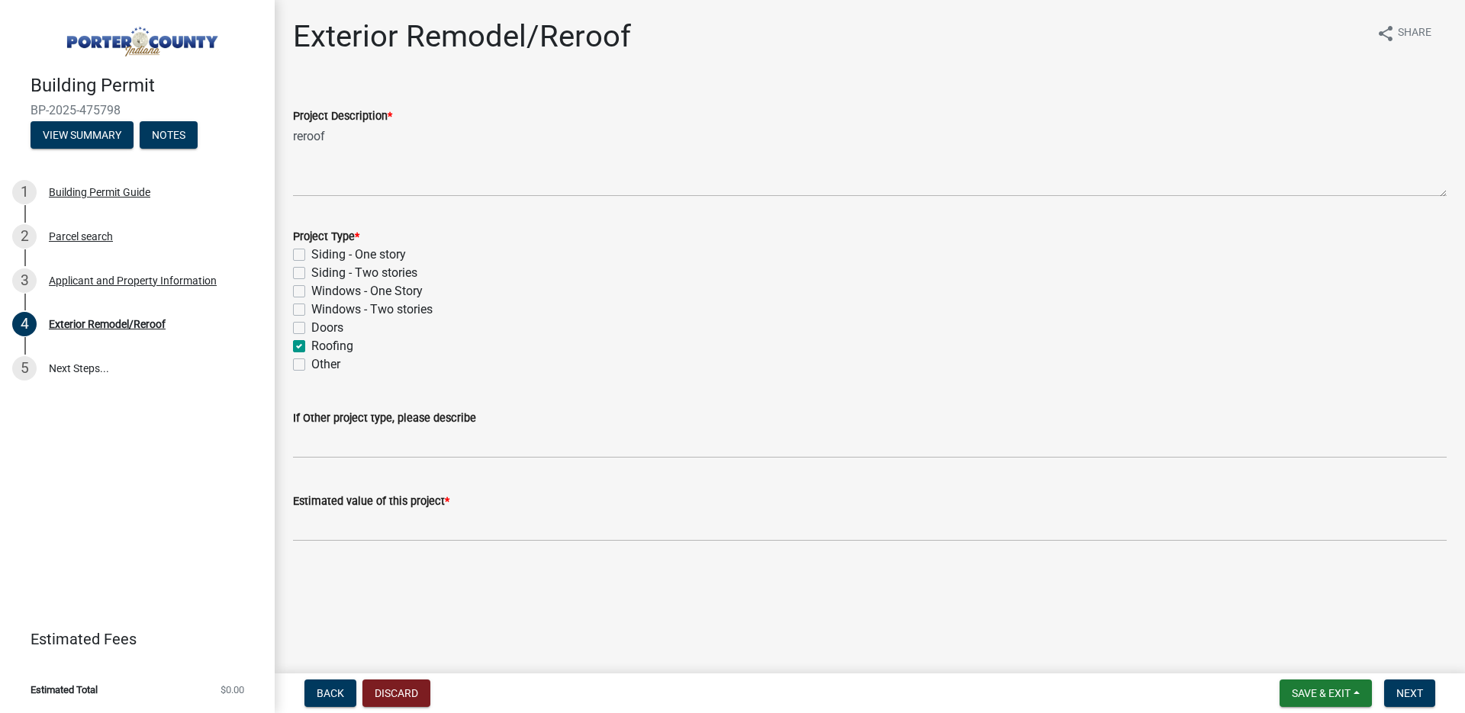
checkbox input "false"
checkbox input "true"
checkbox input "false"
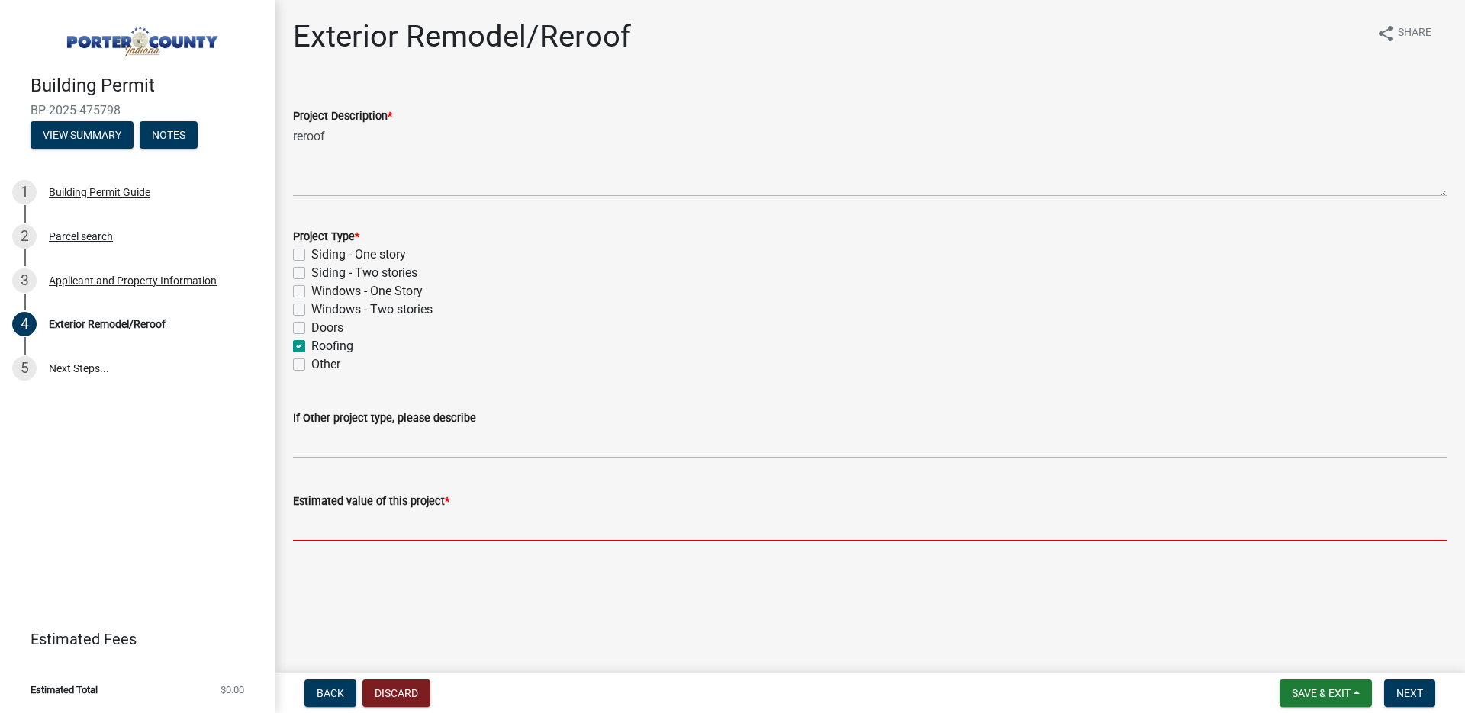
click at [356, 536] on input "text" at bounding box center [870, 525] width 1154 height 31
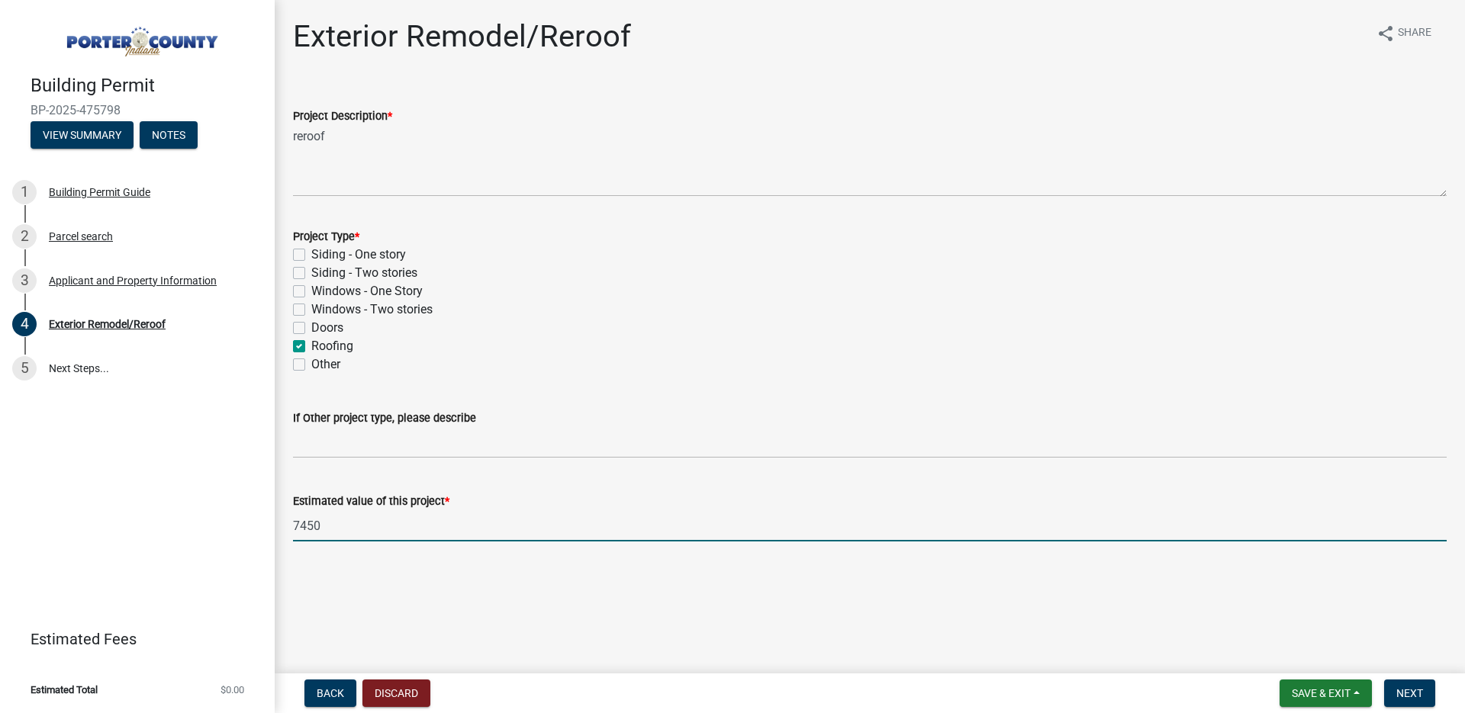
click at [547, 593] on main "Exterior Remodel/Reroof share Share Project Description * reroof Project Type *…" at bounding box center [870, 334] width 1190 height 668
click at [343, 520] on input "7450" at bounding box center [870, 525] width 1154 height 31
click at [301, 520] on input "7450" at bounding box center [870, 525] width 1154 height 31
type input "7450"
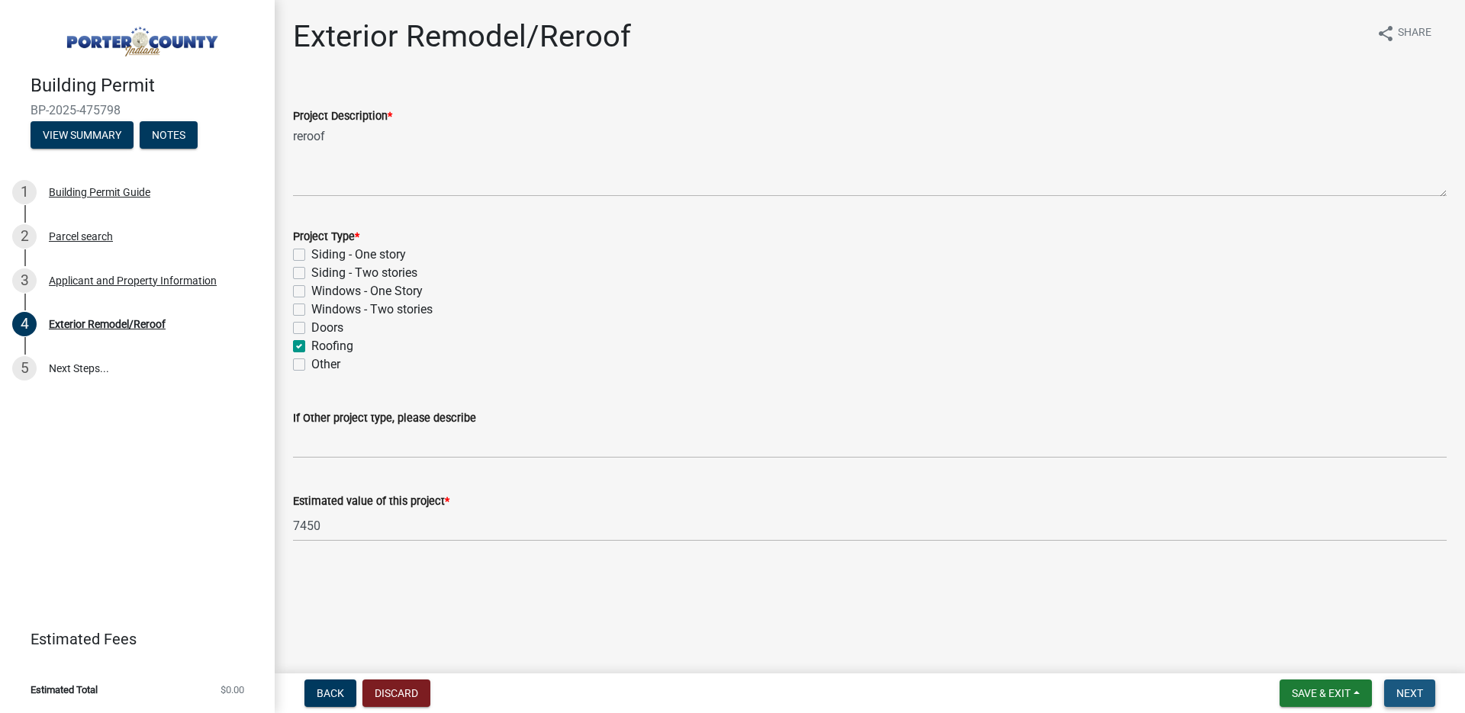
click at [1411, 687] on span "Next" at bounding box center [1409, 693] width 27 height 12
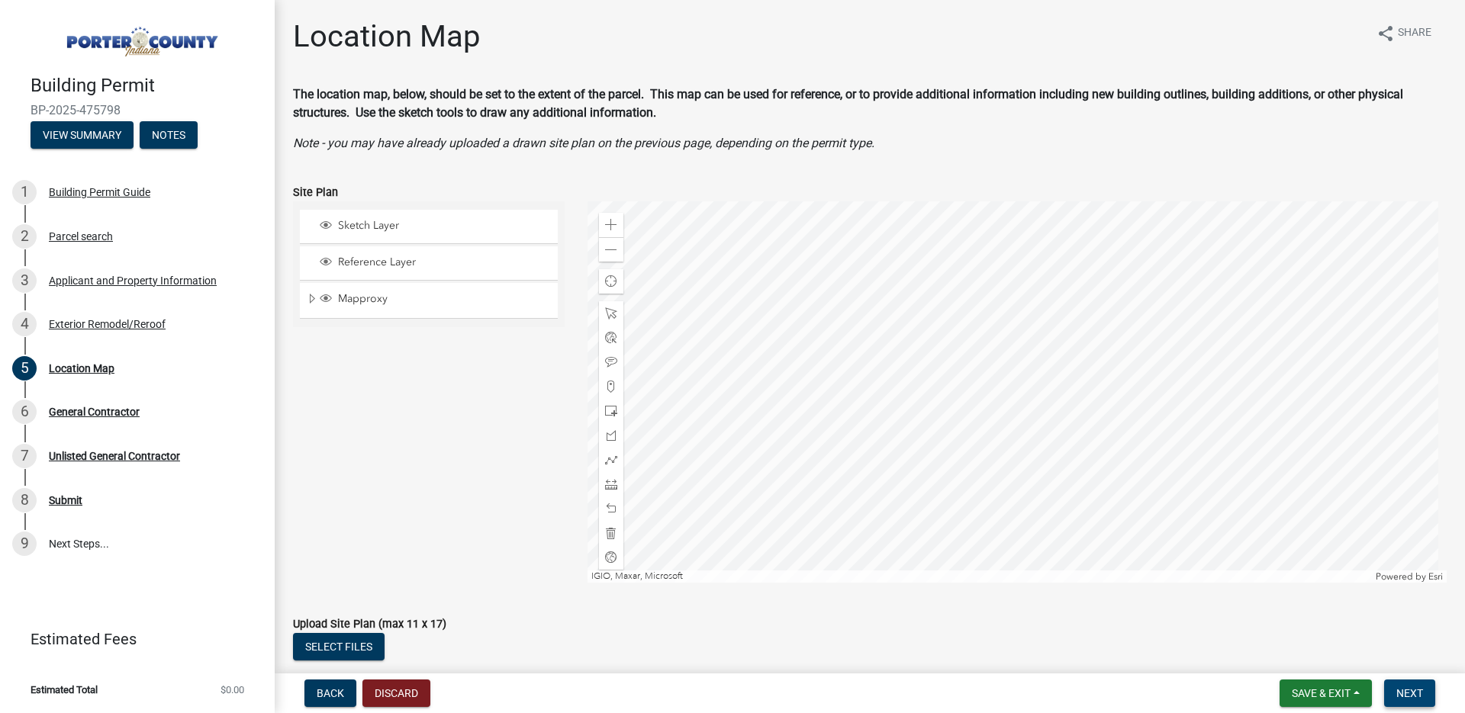
click at [1414, 692] on span "Next" at bounding box center [1409, 693] width 27 height 12
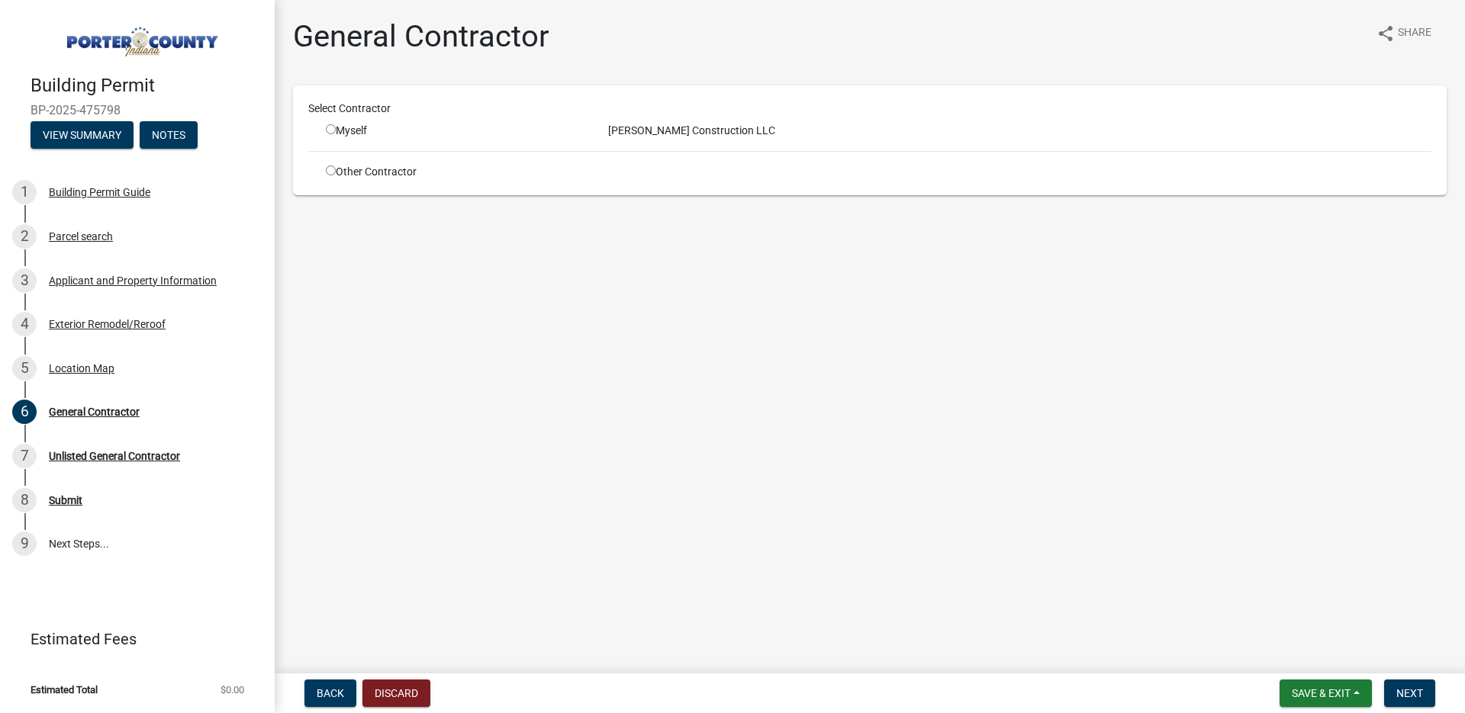
click at [327, 172] on input "radio" at bounding box center [331, 171] width 10 height 10
radio input "true"
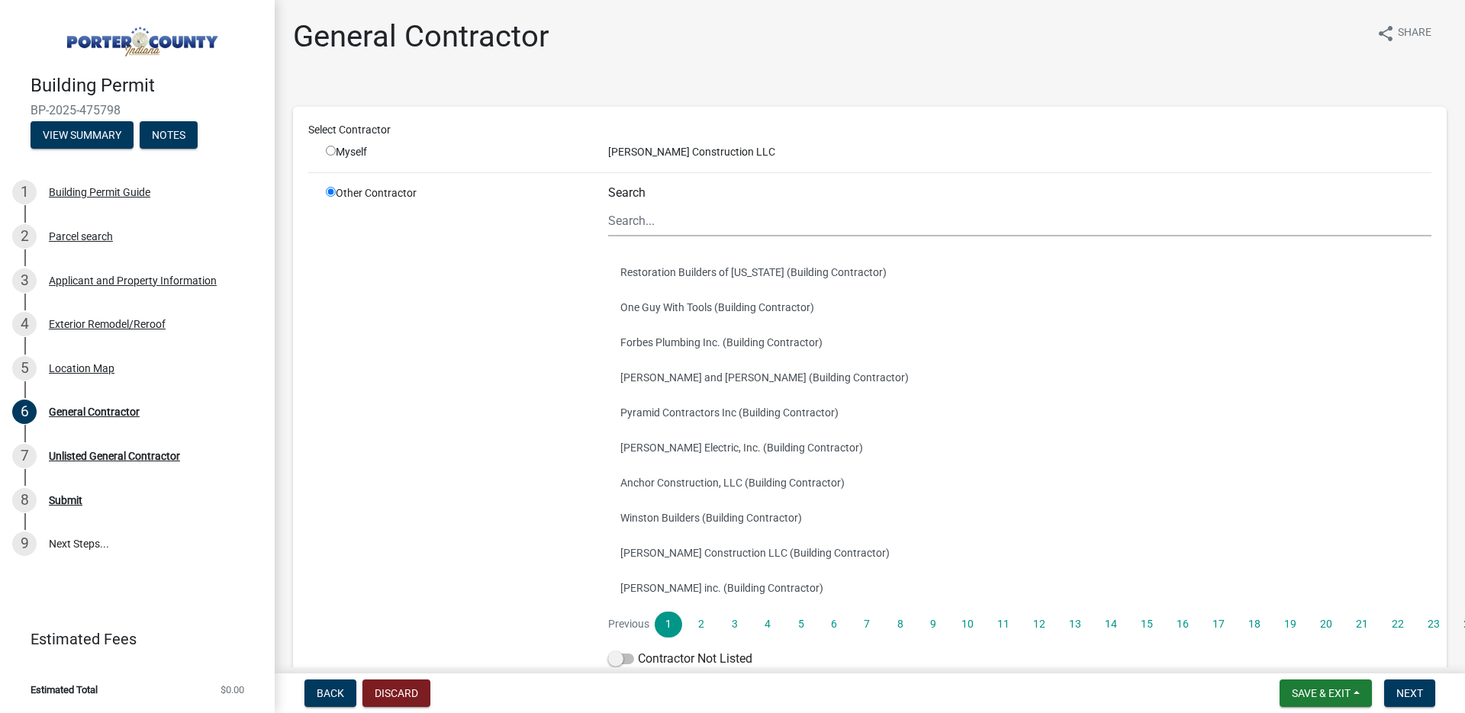
click at [329, 149] on input "radio" at bounding box center [331, 151] width 10 height 10
radio input "true"
radio input "false"
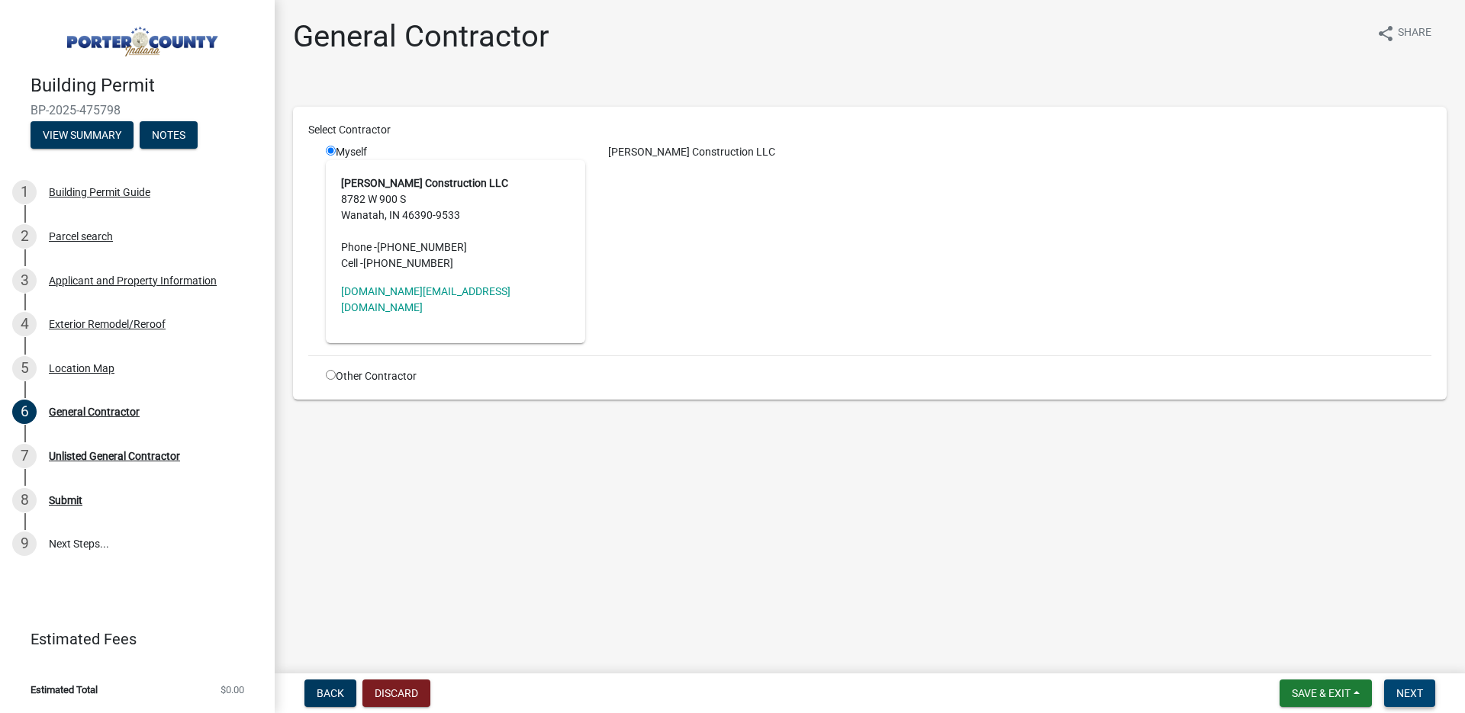
click at [1437, 701] on form "Save & Exit Save Save & Exit Next" at bounding box center [1357, 693] width 168 height 27
click at [1424, 694] on button "Next" at bounding box center [1409, 693] width 51 height 27
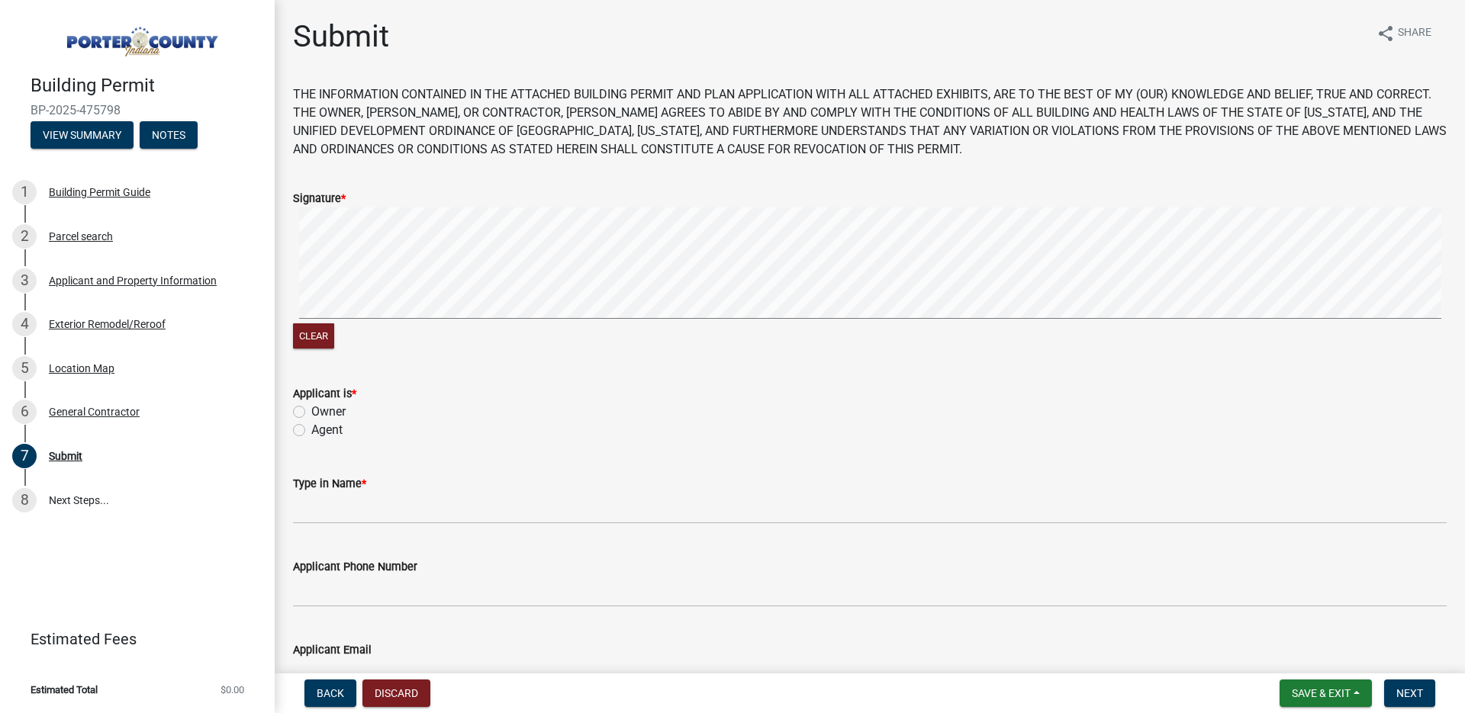
click at [311, 430] on label "Agent" at bounding box center [326, 430] width 31 height 18
click at [311, 430] on input "Agent" at bounding box center [316, 426] width 10 height 10
radio input "true"
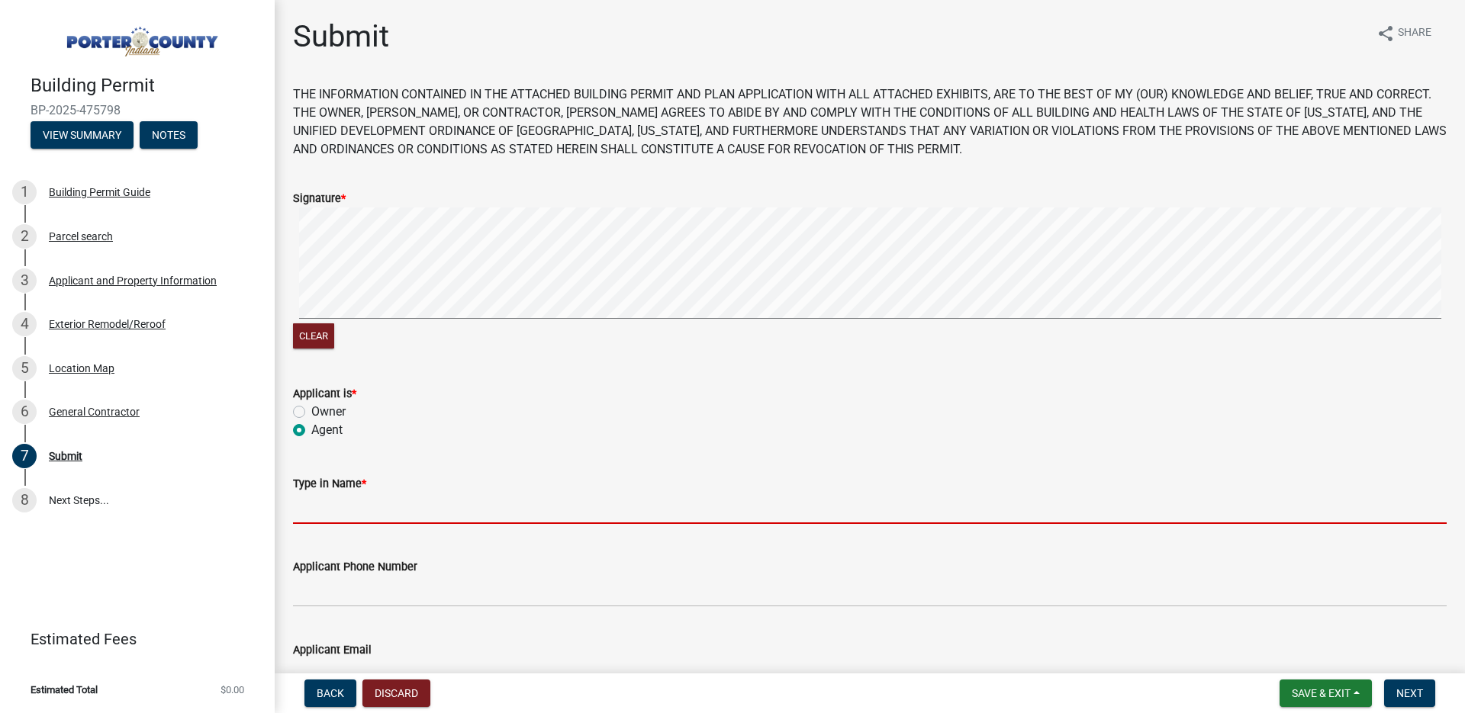
click at [338, 513] on input "Type in Name *" at bounding box center [870, 508] width 1154 height 31
type input "Jeff Goodwin"
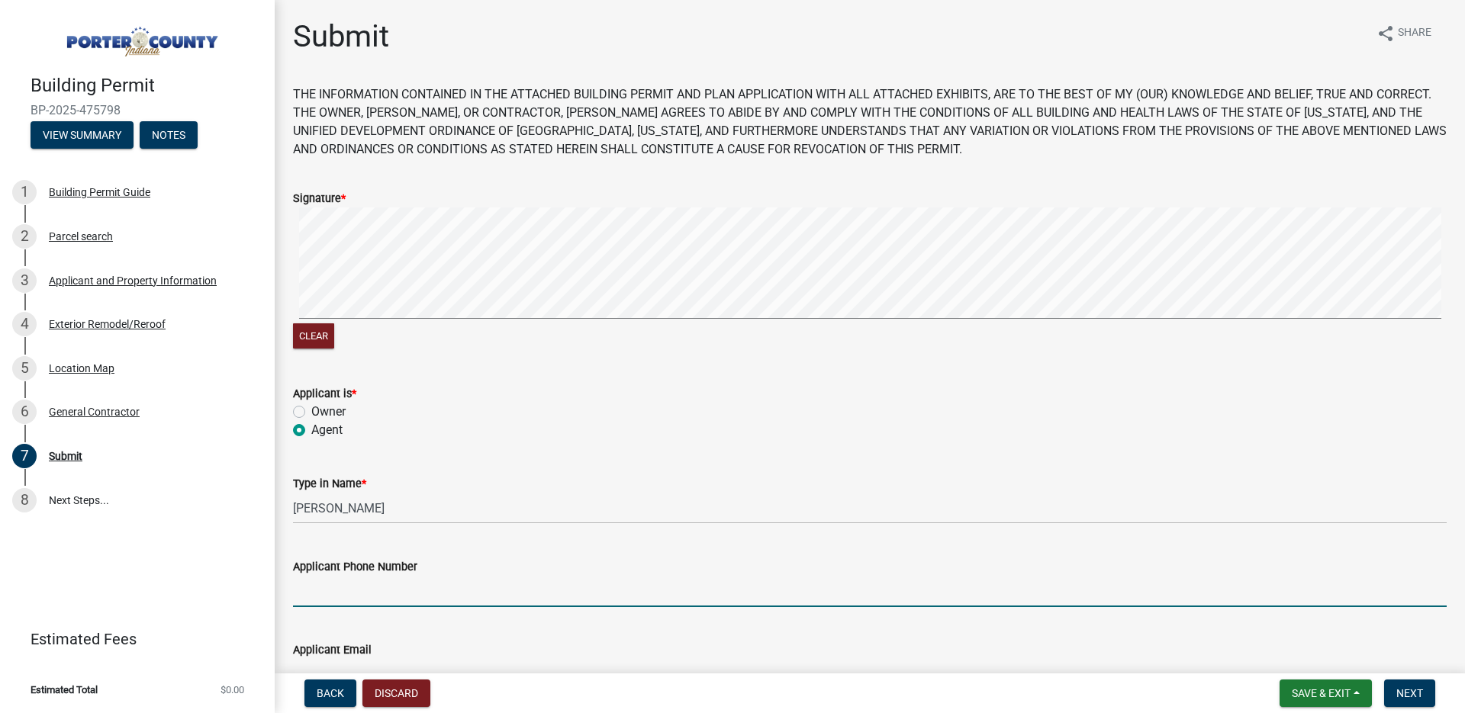
click at [391, 579] on input "Applicant Phone Number" at bounding box center [870, 591] width 1154 height 31
type input "219.508.0308"
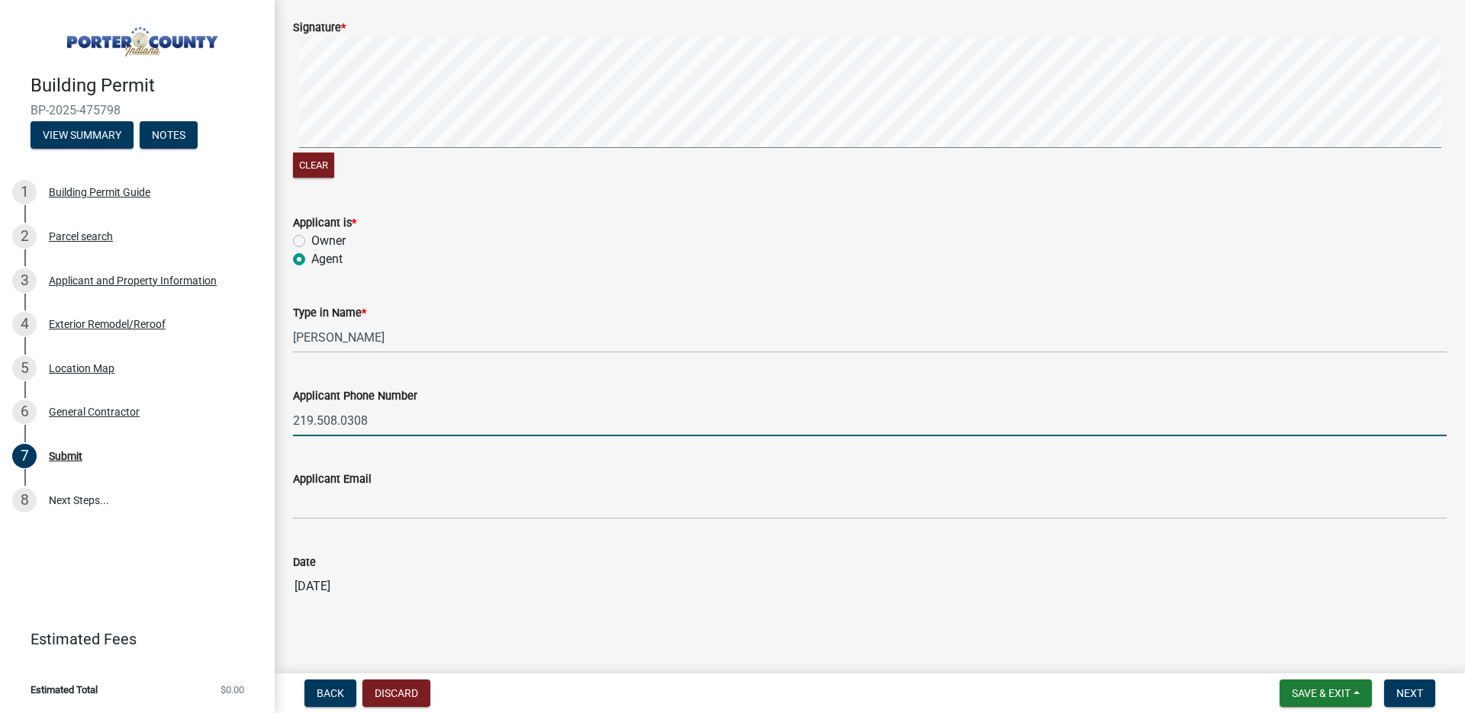
scroll to position [189, 0]
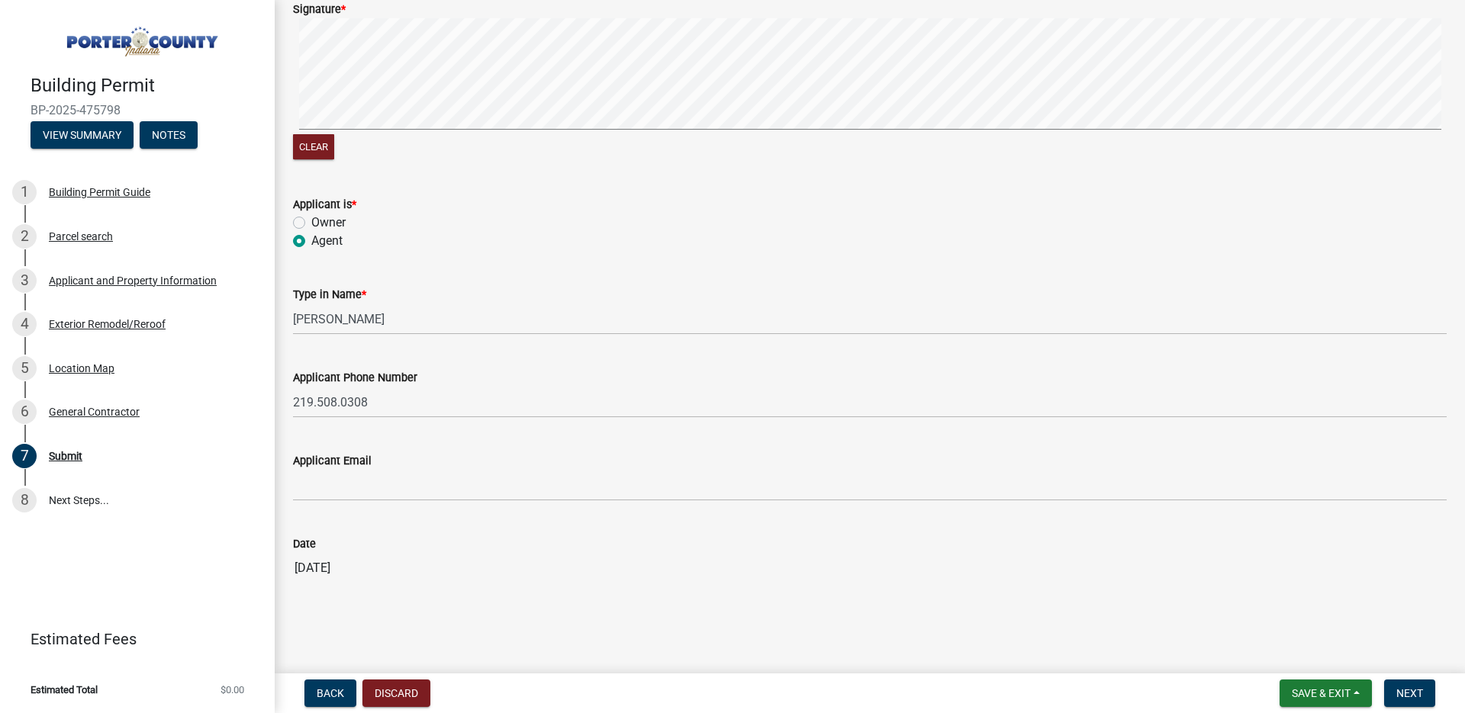
click at [333, 469] on div "Applicant Email" at bounding box center [870, 461] width 1154 height 18
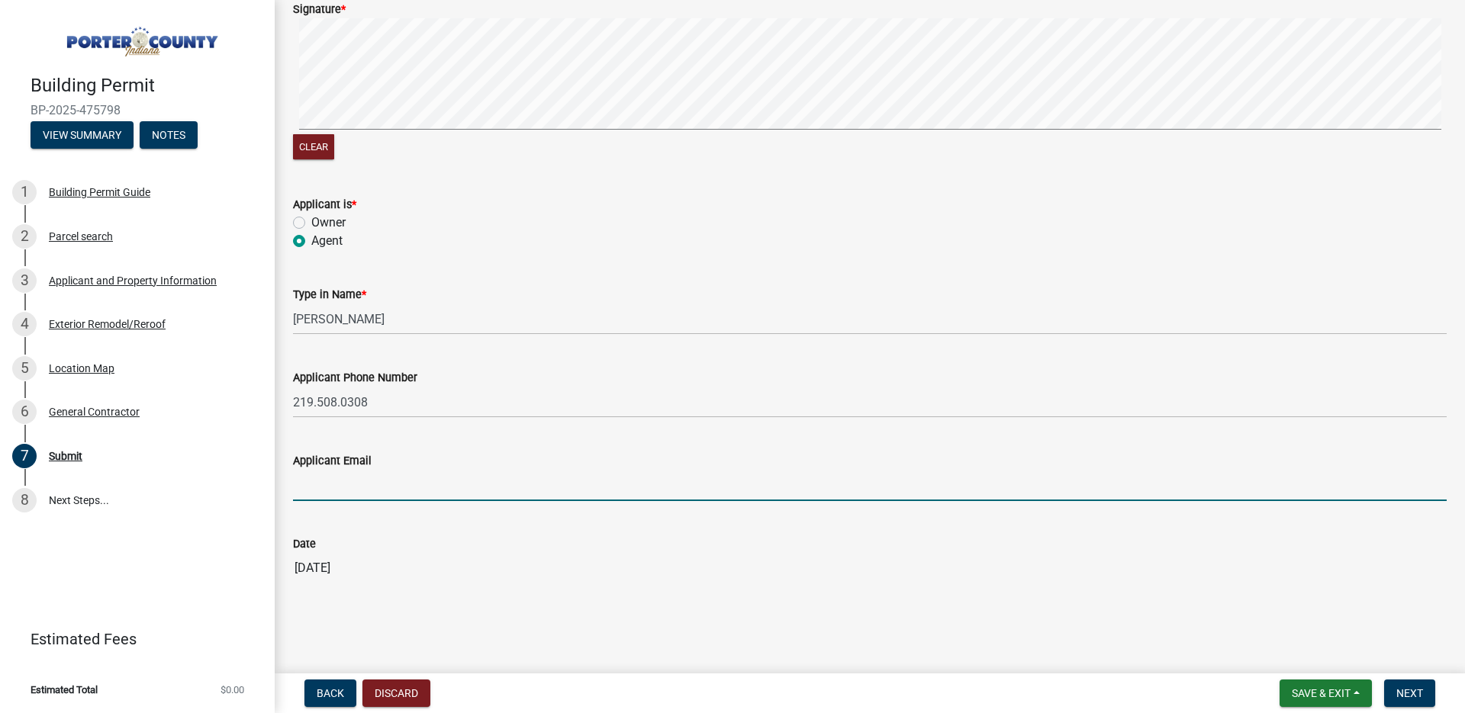
click at [336, 481] on input "Applicant Email" at bounding box center [870, 485] width 1154 height 31
type input "jgoodwinconstruction.llc@gmail.com"
click at [1415, 685] on button "Next" at bounding box center [1409, 693] width 51 height 27
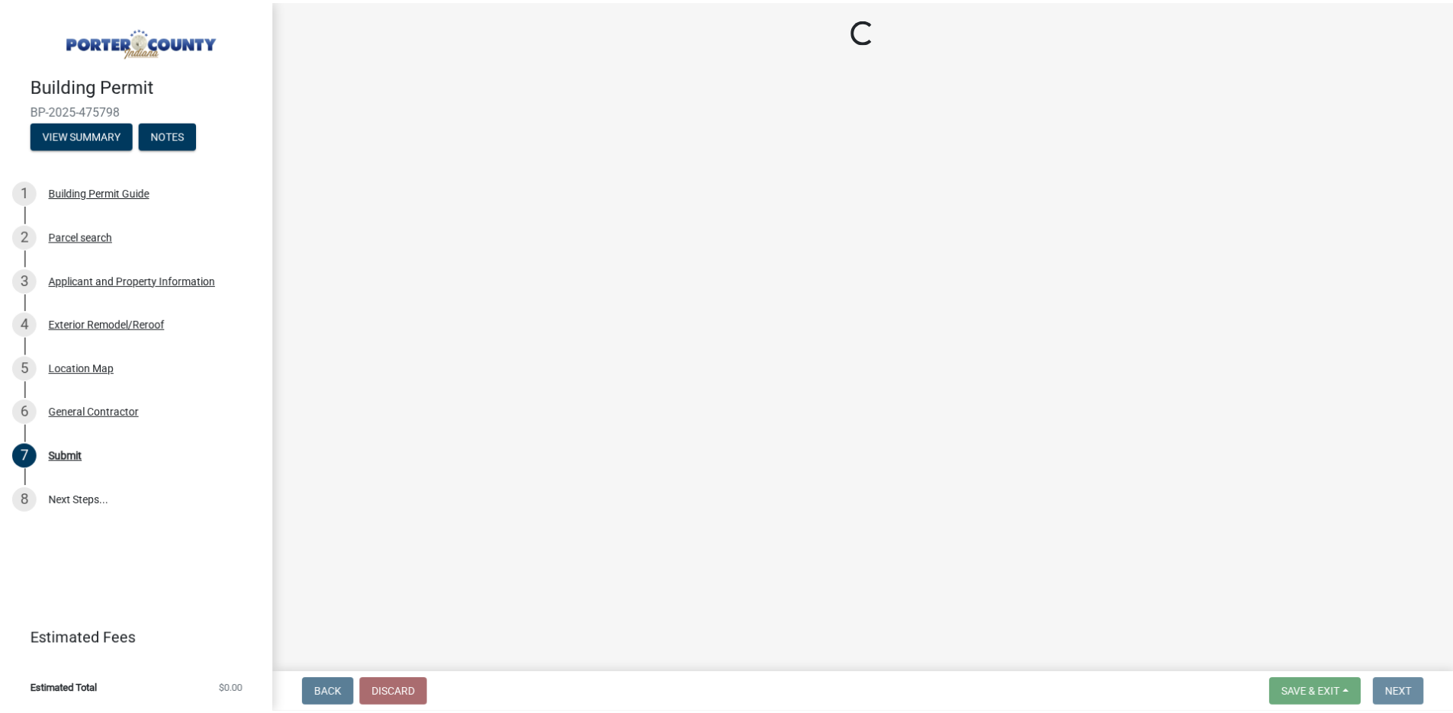
scroll to position [0, 0]
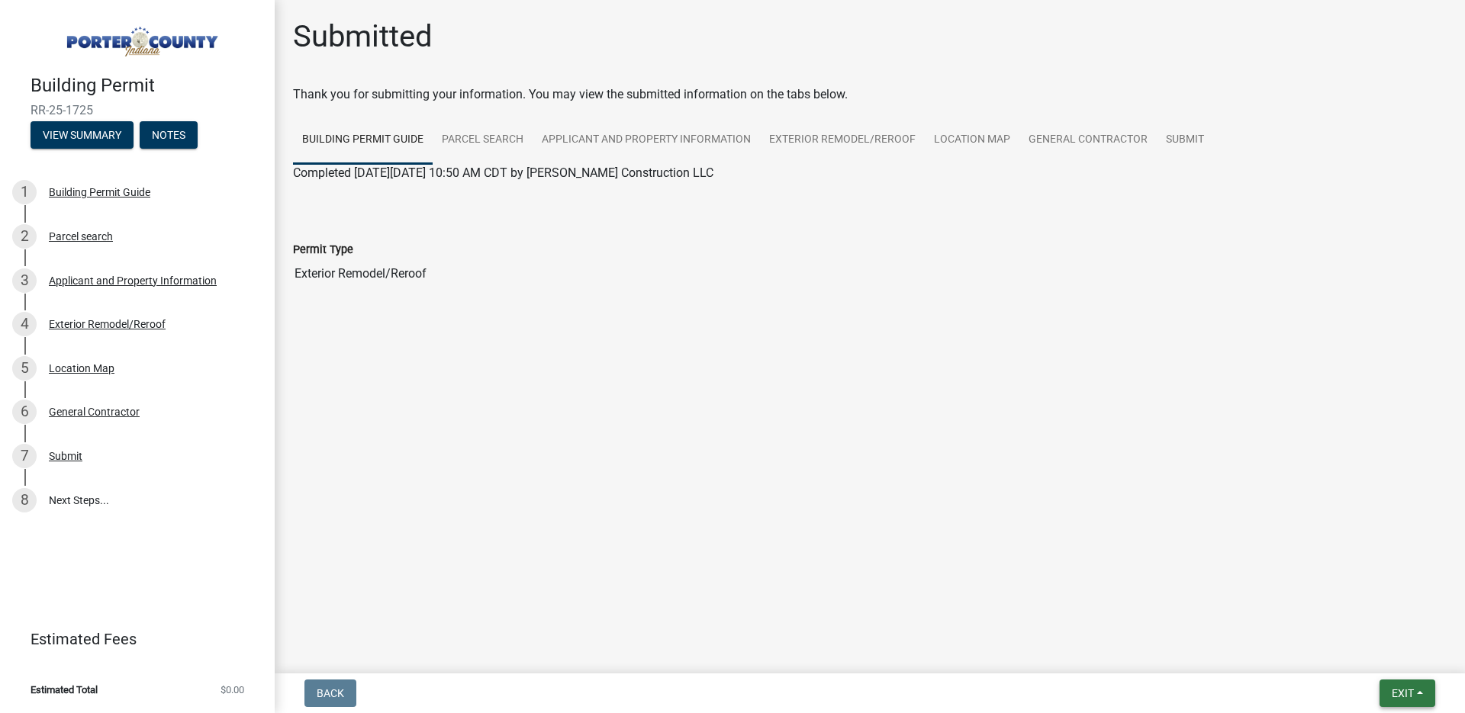
click at [1411, 682] on button "Exit" at bounding box center [1407, 693] width 56 height 27
click at [1389, 660] on button "Save & Exit" at bounding box center [1374, 654] width 122 height 37
